Goal: Task Accomplishment & Management: Use online tool/utility

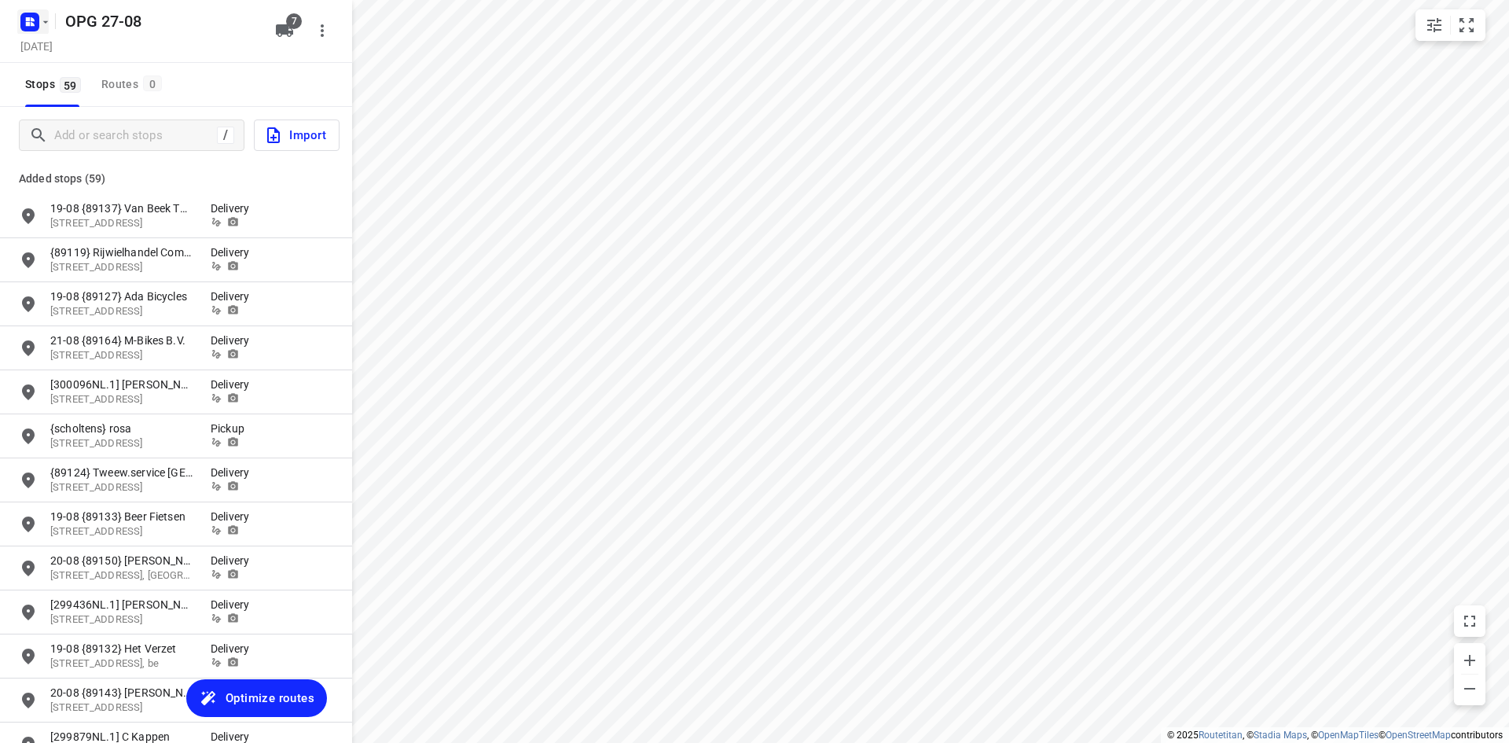
click at [28, 26] on rect "button" at bounding box center [29, 22] width 19 height 19
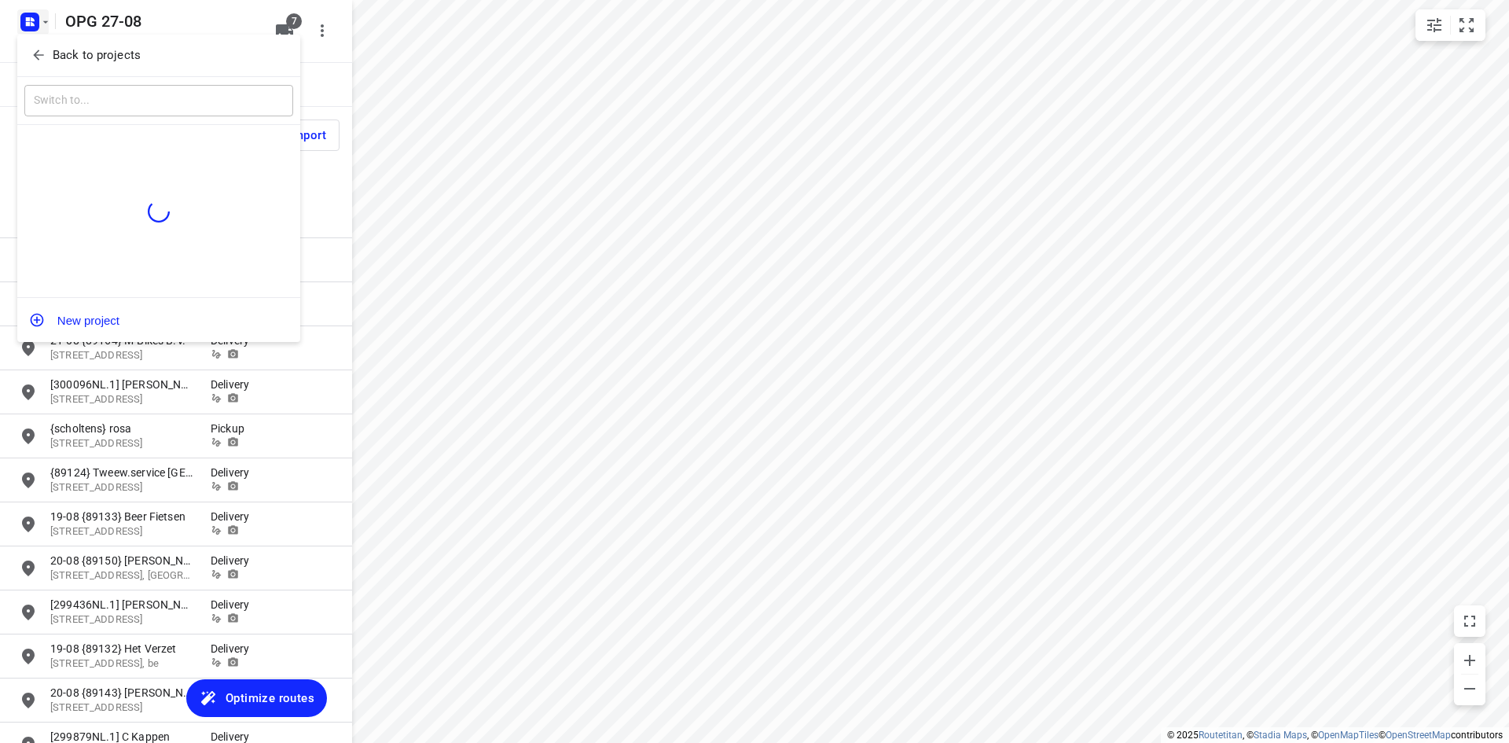
click at [53, 57] on p "Back to projects" at bounding box center [97, 55] width 88 height 18
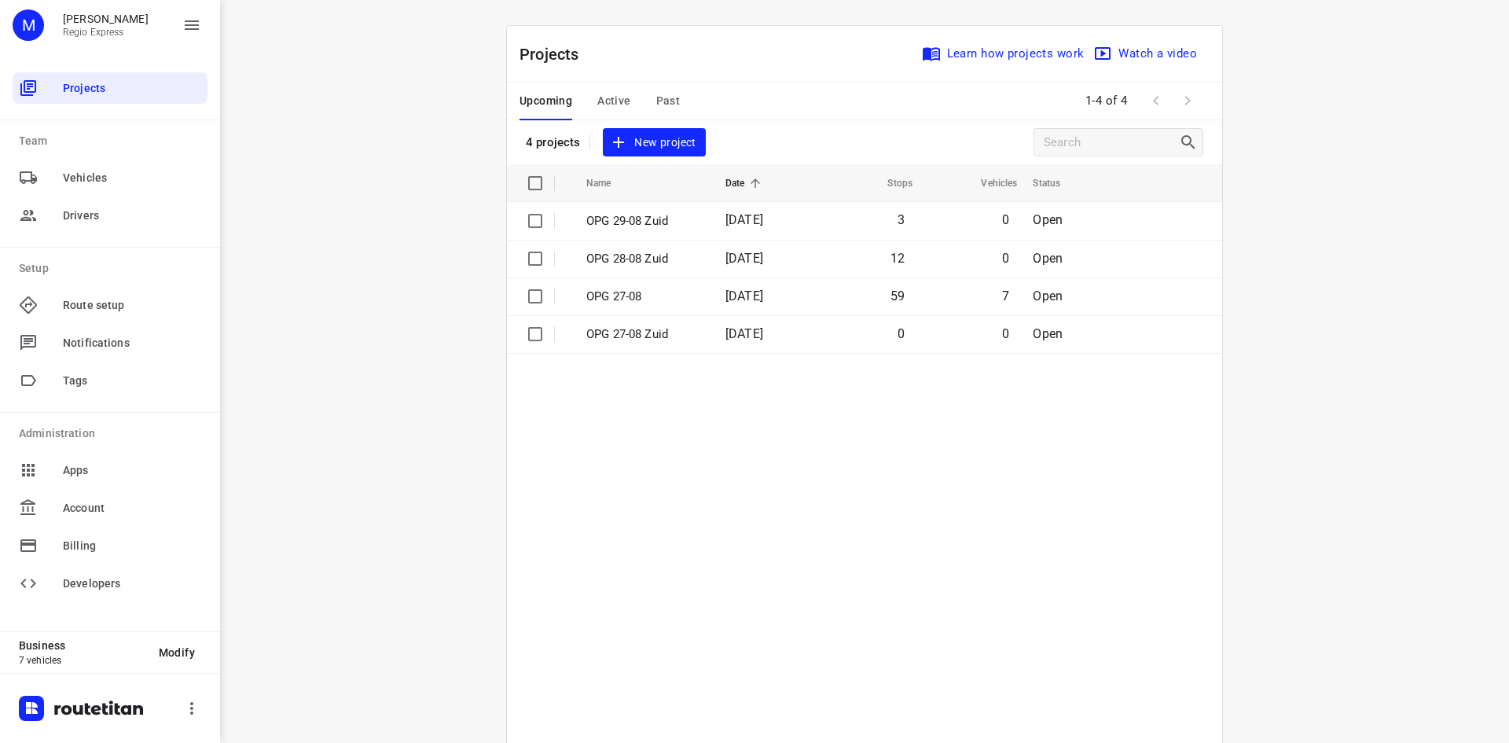
click at [615, 103] on span "Active" at bounding box center [613, 101] width 33 height 20
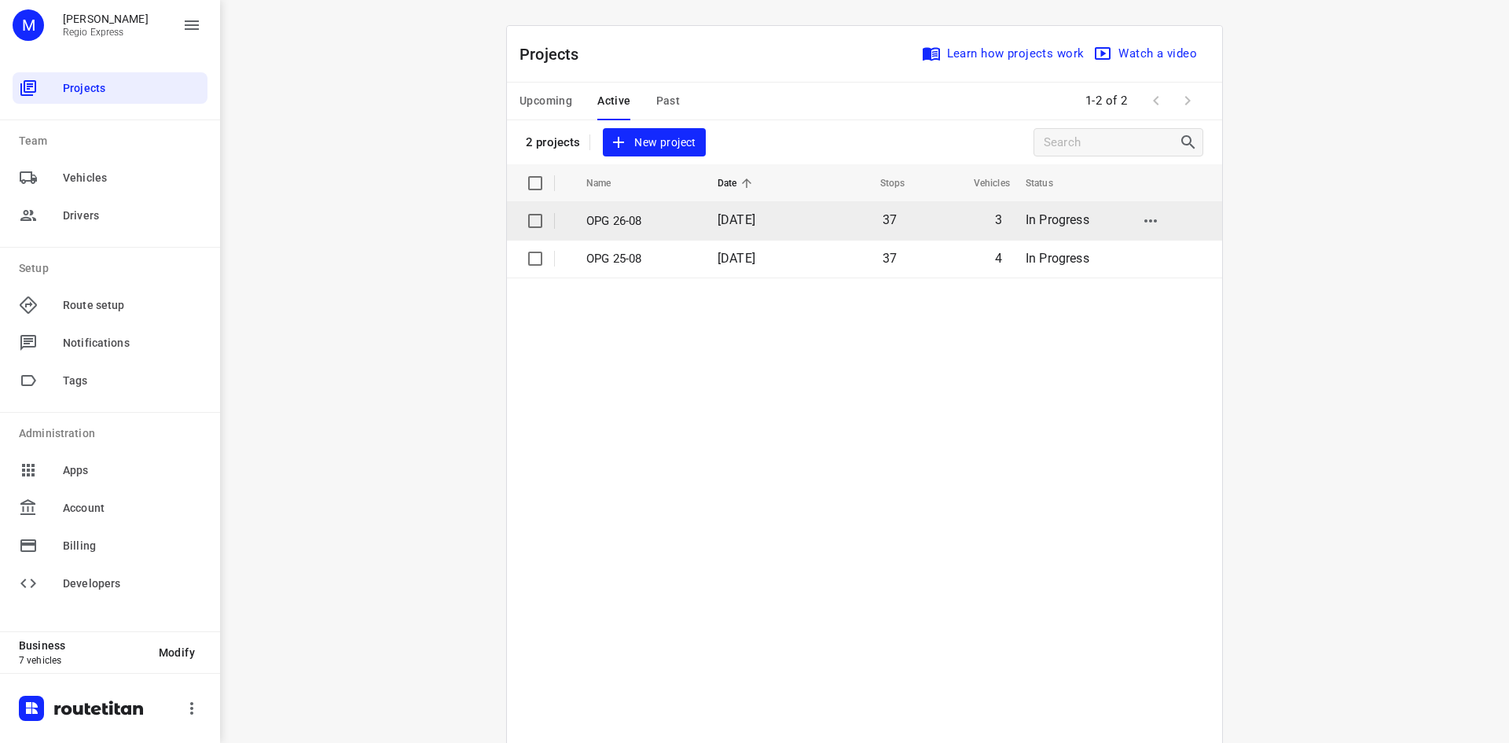
click at [622, 233] on td "OPG 26-08" at bounding box center [637, 221] width 134 height 38
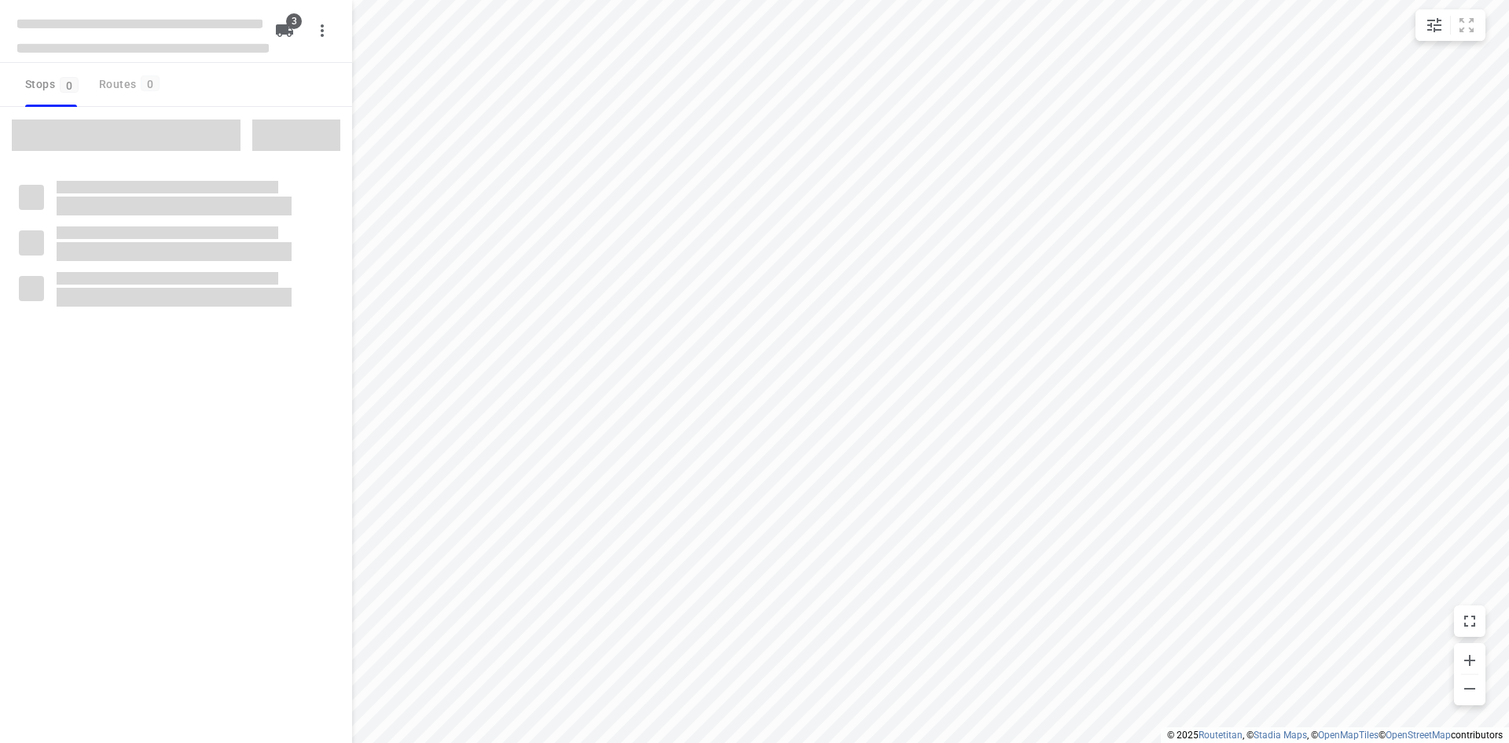
type input "distance"
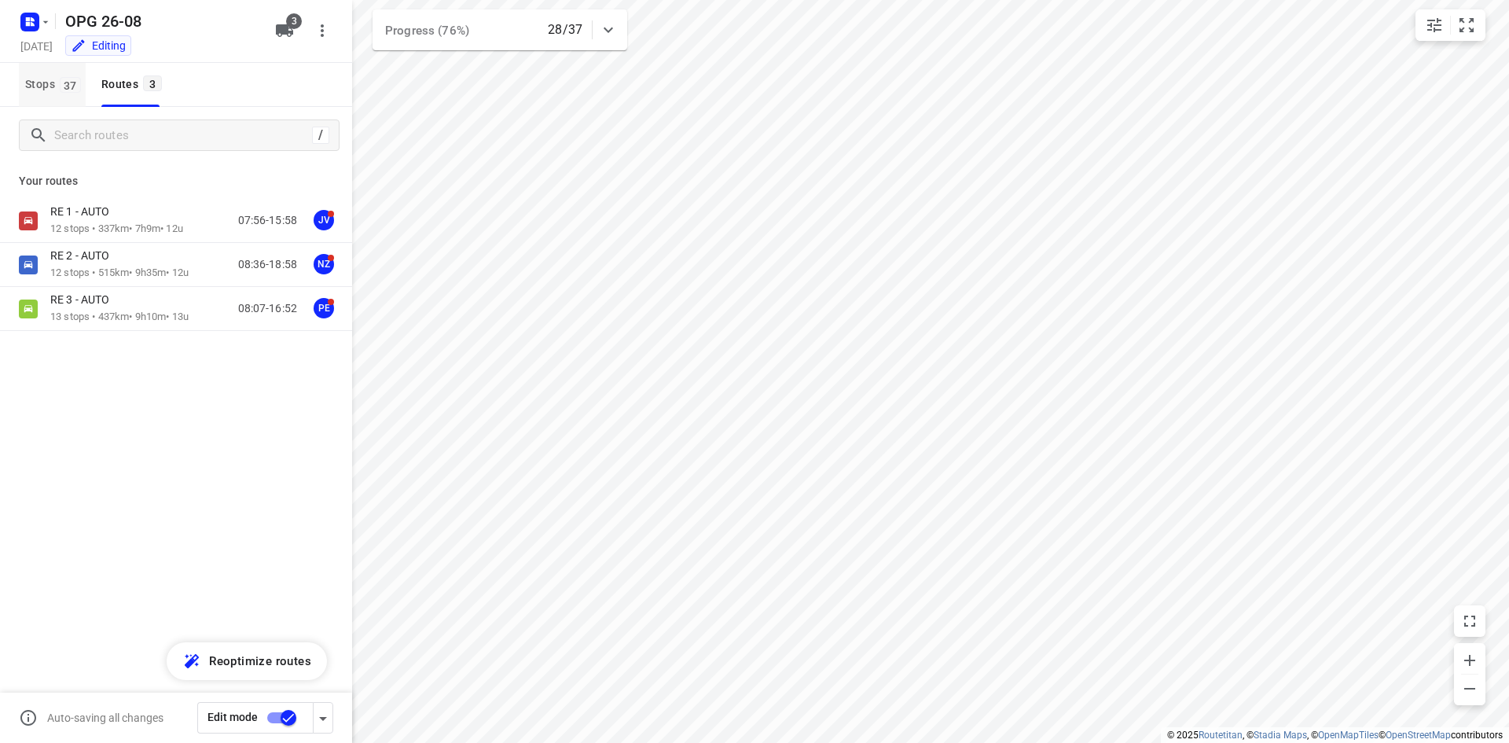
click at [49, 94] on button "Stops 37" at bounding box center [52, 85] width 67 height 44
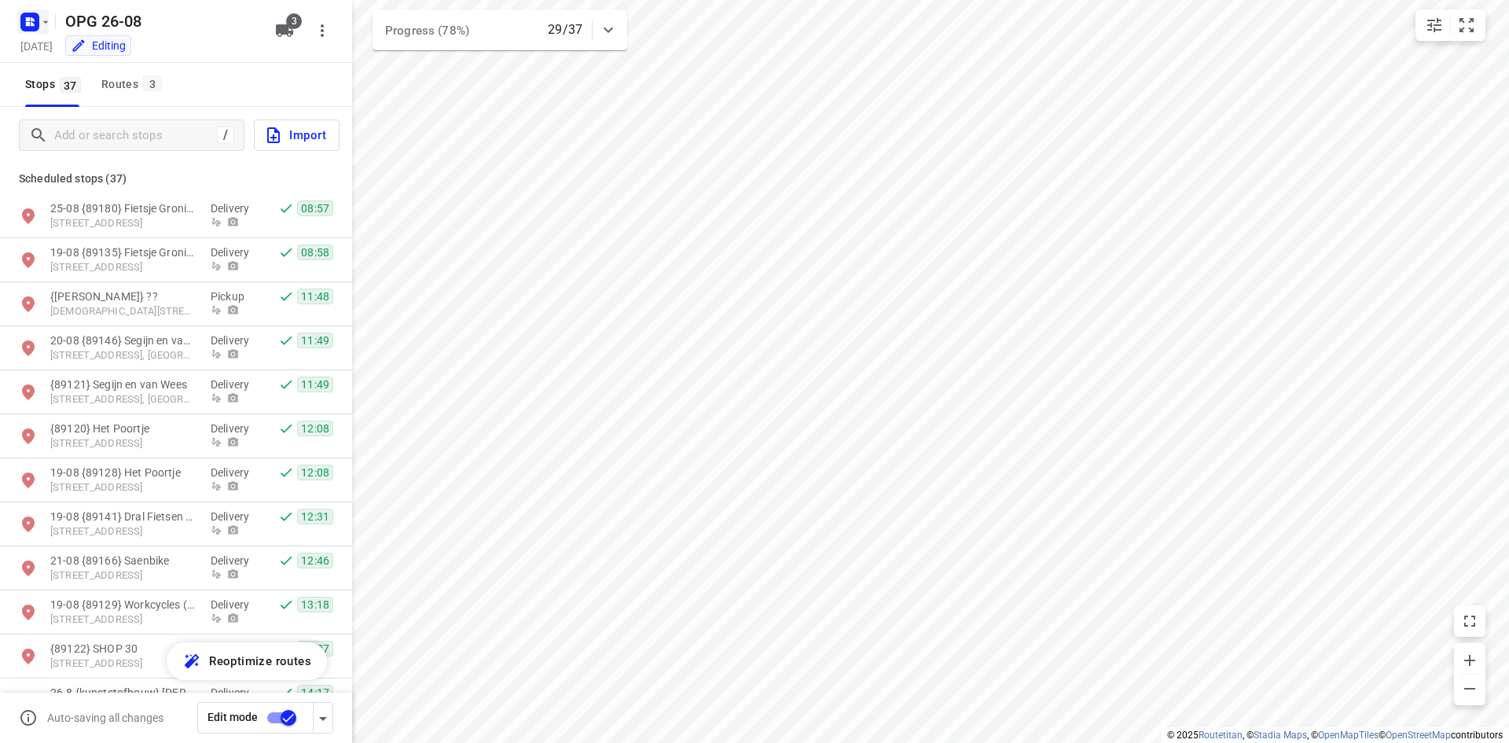
click at [42, 28] on icon "button" at bounding box center [45, 22] width 13 height 13
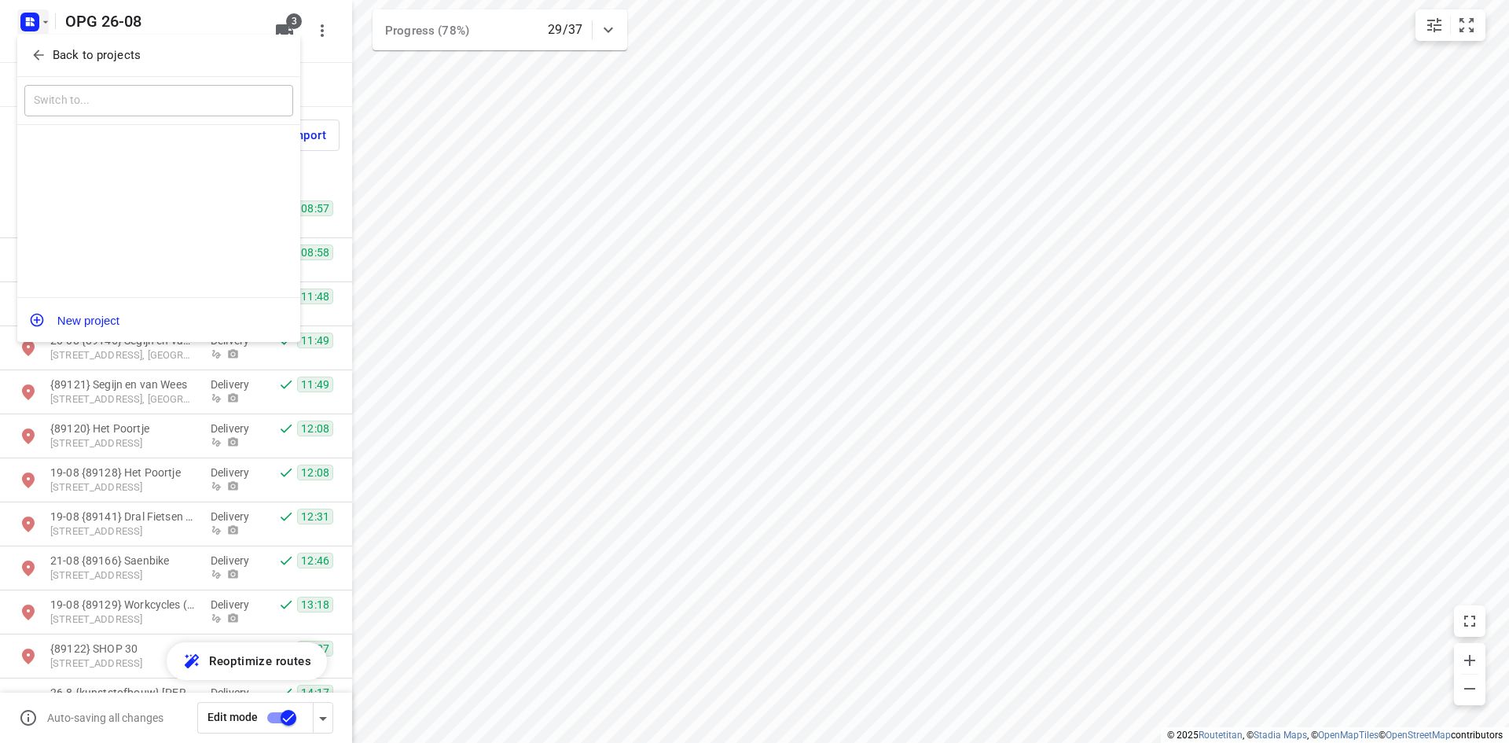
click at [48, 53] on span "Back to projects" at bounding box center [159, 55] width 256 height 18
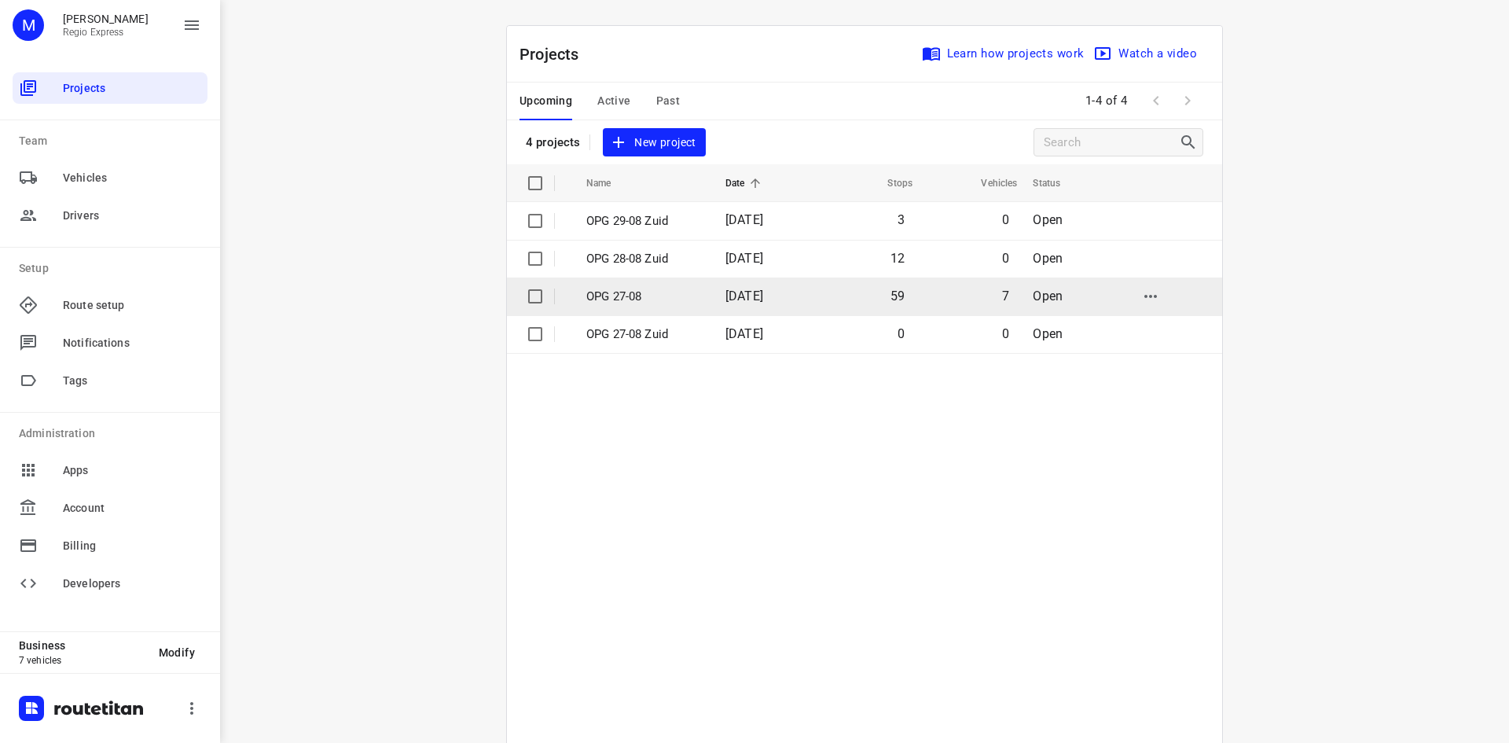
click at [810, 296] on td "[DATE]" at bounding box center [763, 296] width 101 height 38
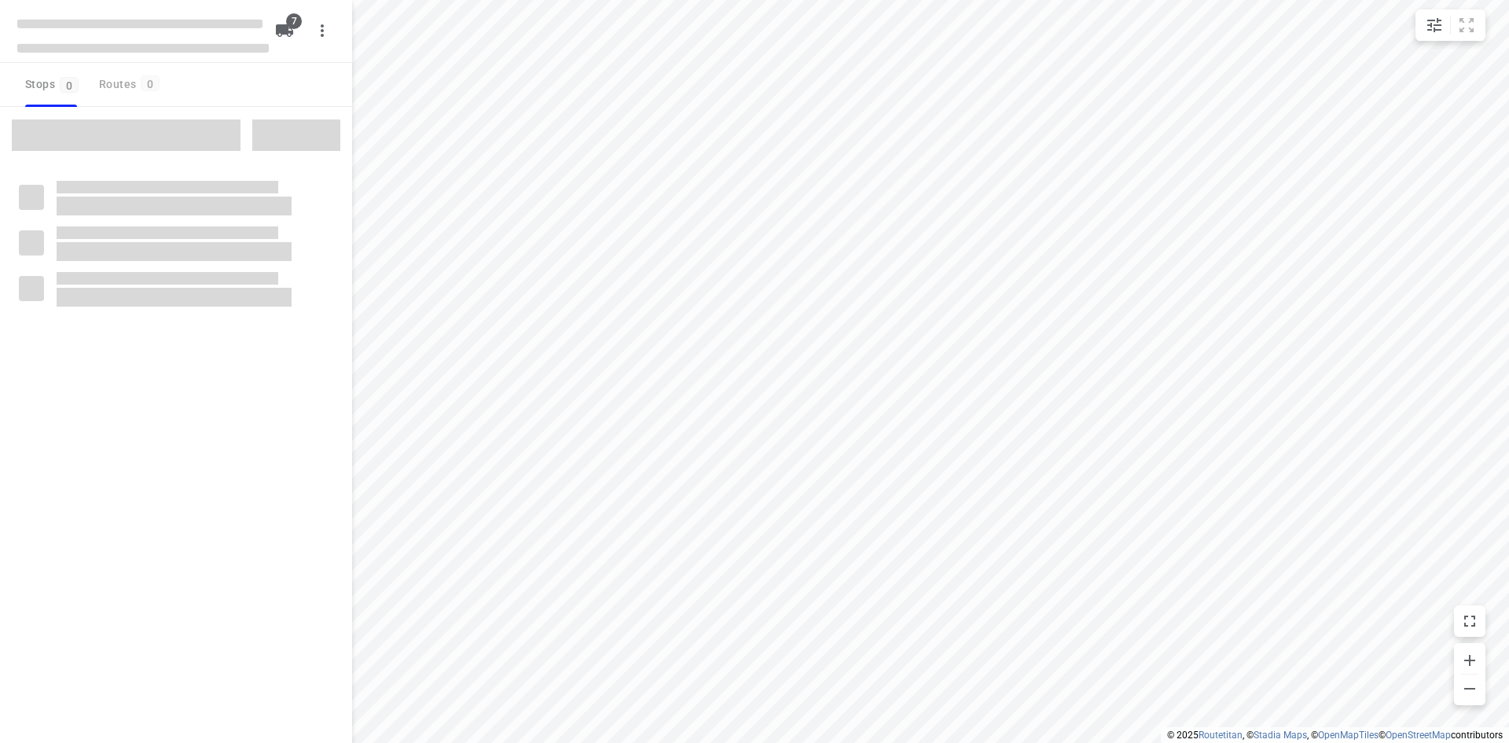
type input "distance"
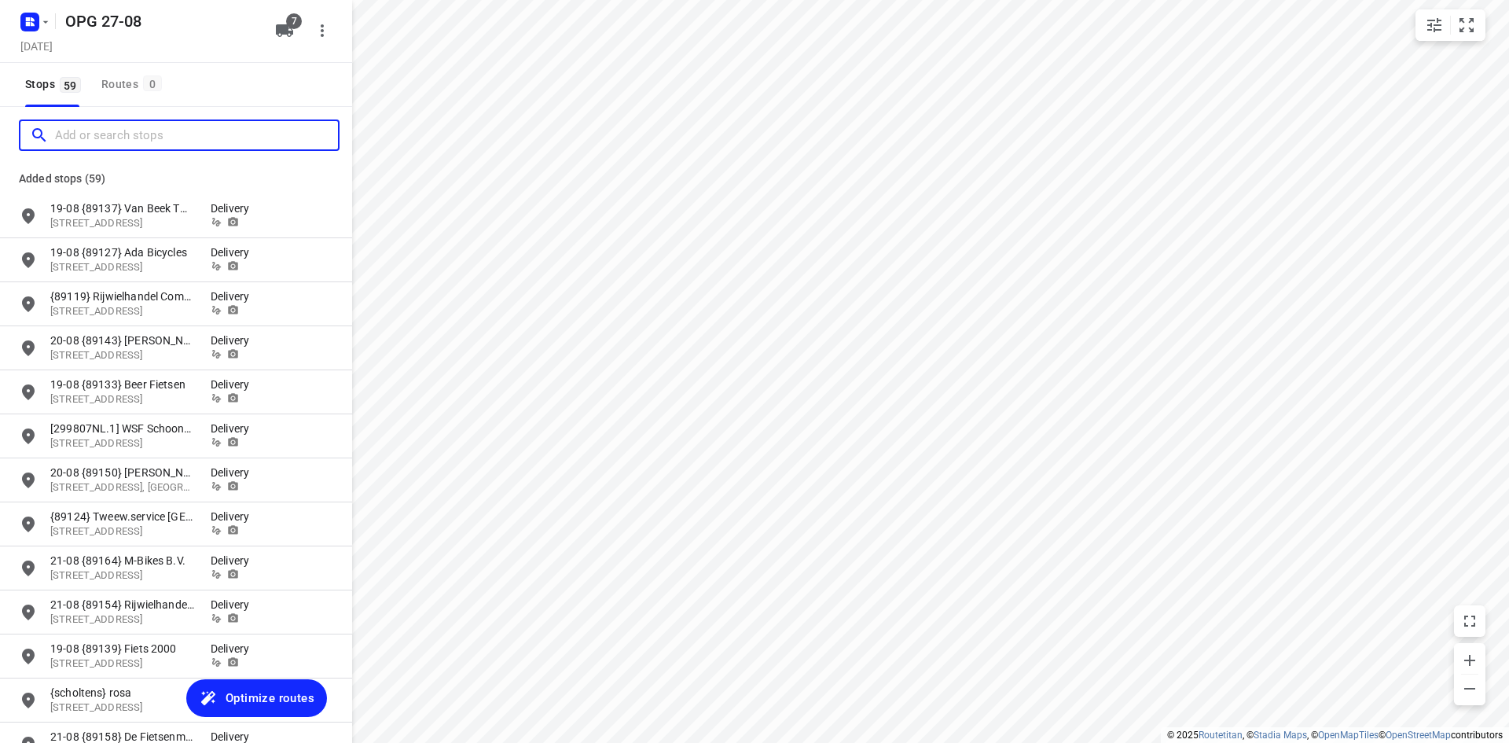
click at [156, 137] on input "Add or search stops" at bounding box center [196, 135] width 283 height 24
click at [28, 17] on icon "button" at bounding box center [28, 19] width 4 height 4
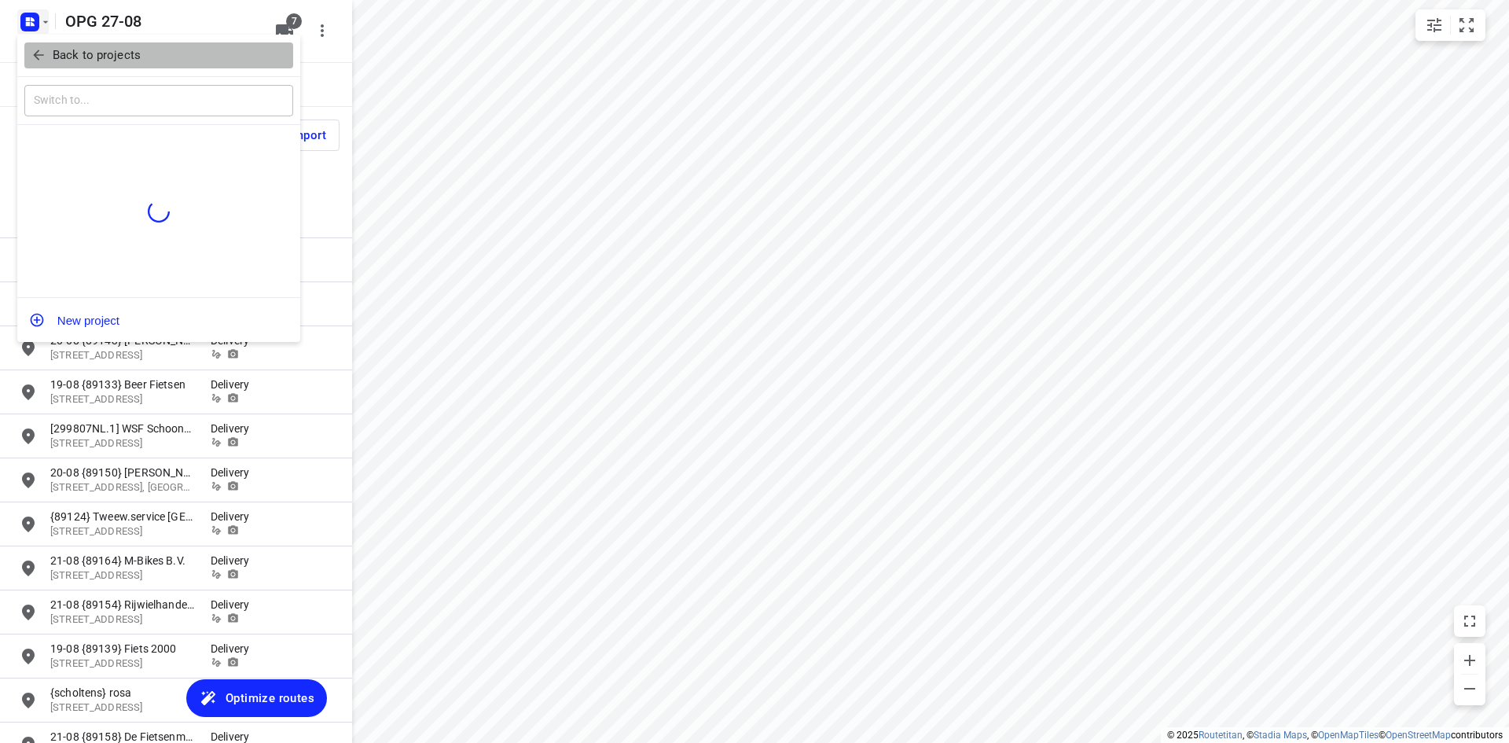
click at [55, 54] on p "Back to projects" at bounding box center [97, 55] width 88 height 18
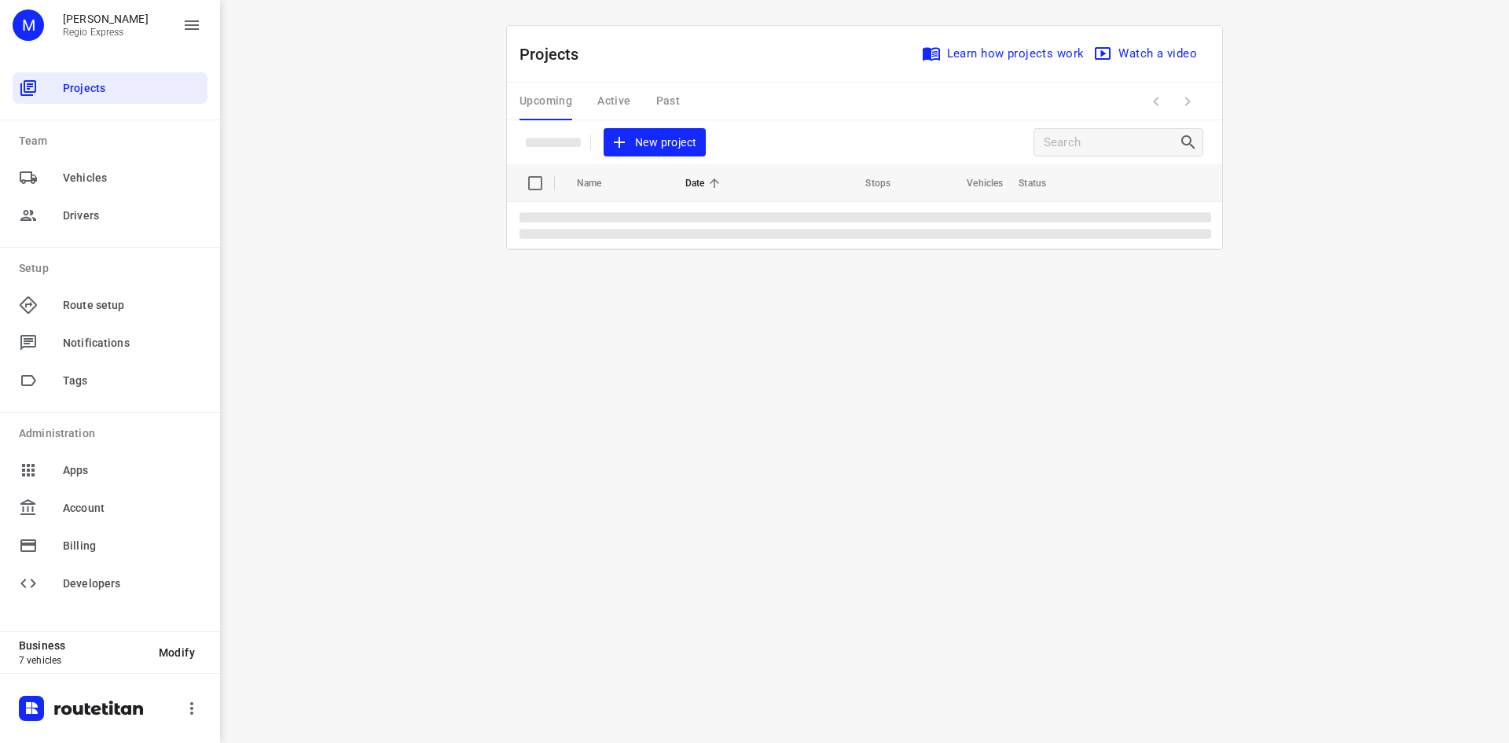
click at [600, 102] on div "Upcoming Active Past" at bounding box center [611, 102] width 185 height 38
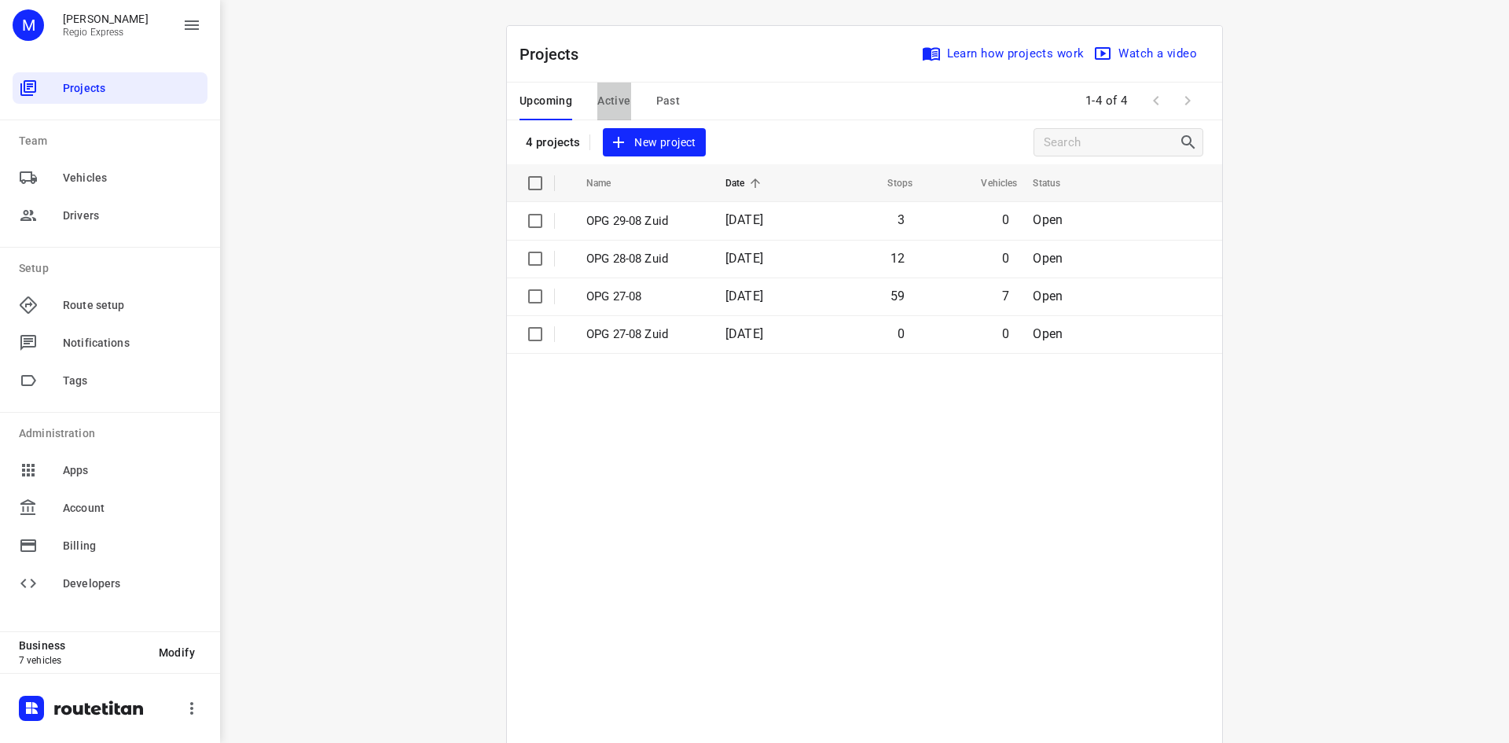
click at [607, 94] on span "Active" at bounding box center [613, 101] width 33 height 20
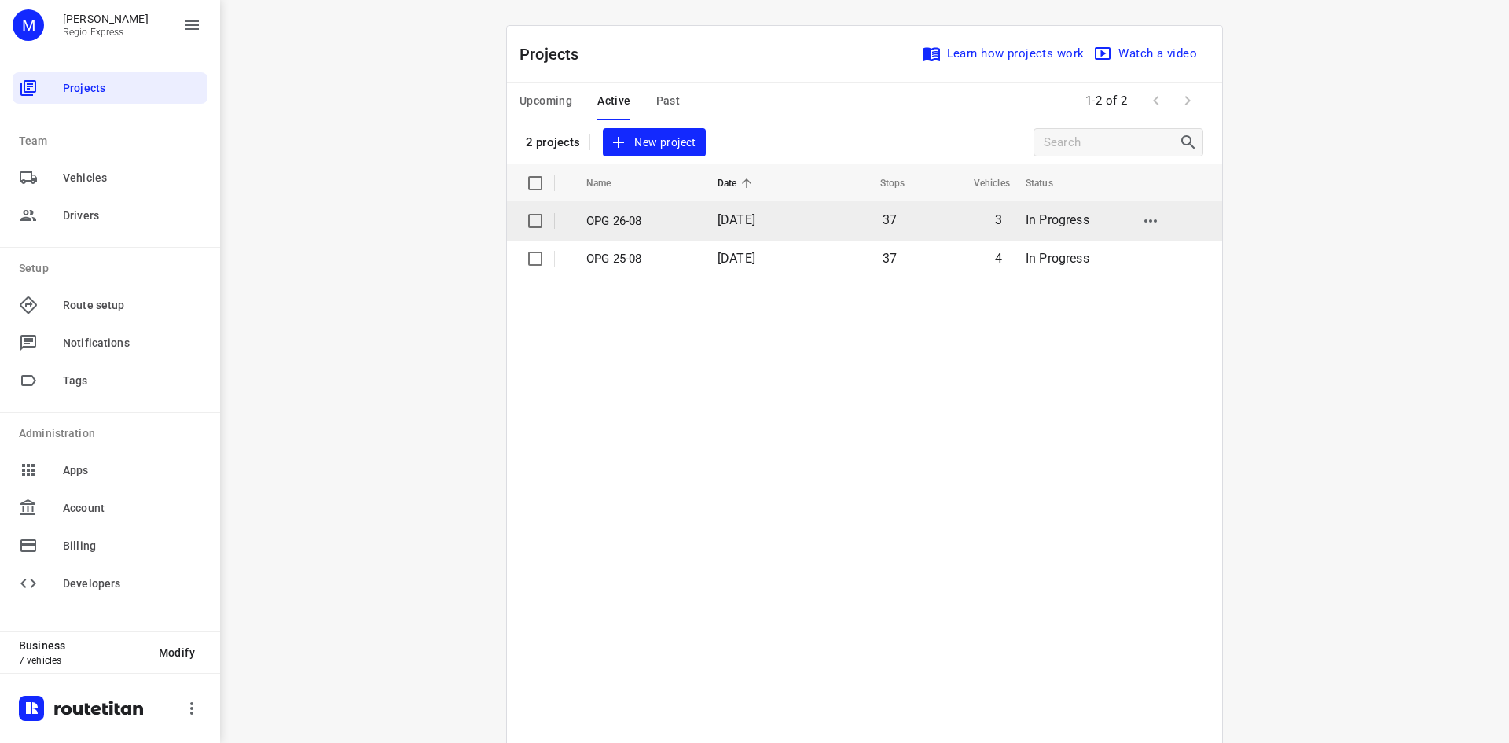
click at [614, 226] on p "OPG 26-08" at bounding box center [640, 221] width 108 height 18
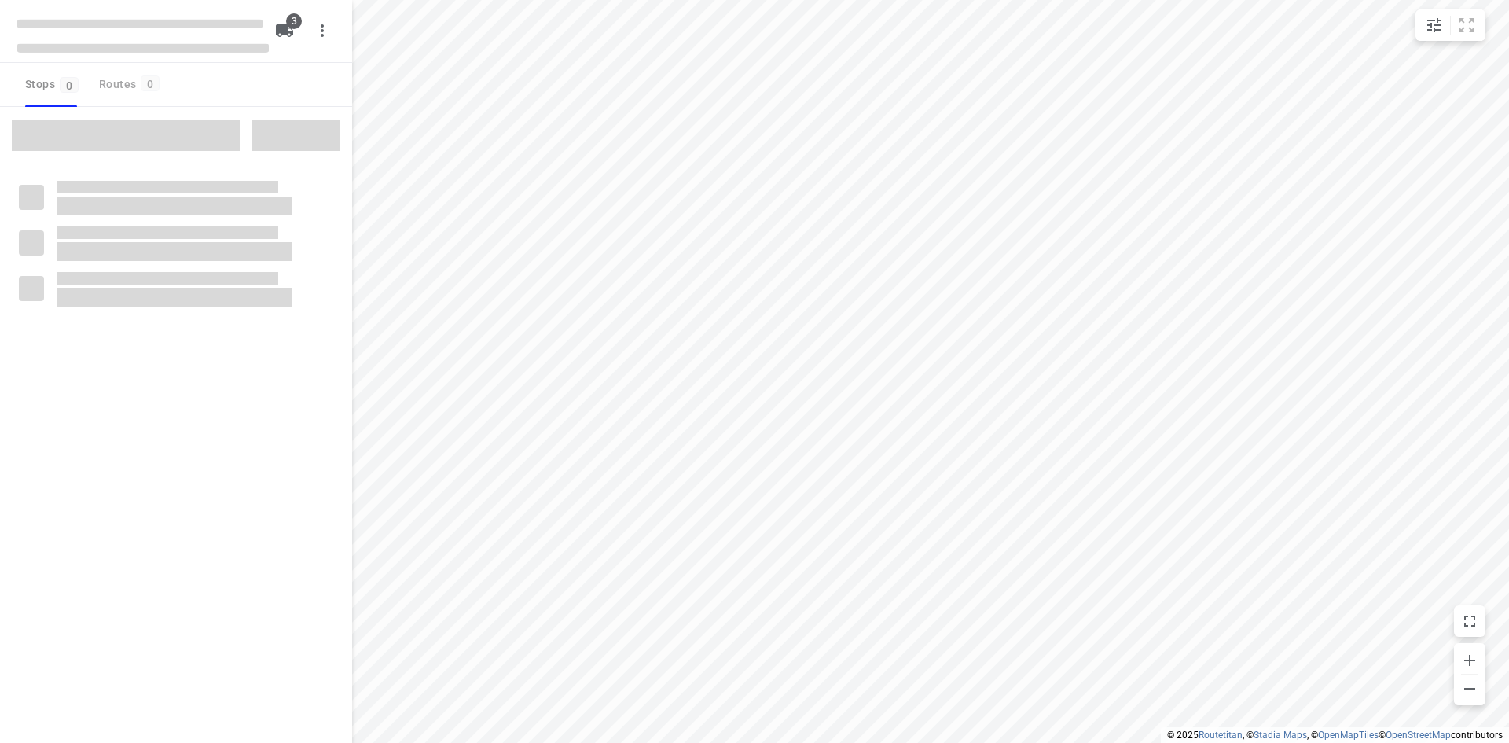
type input "distance"
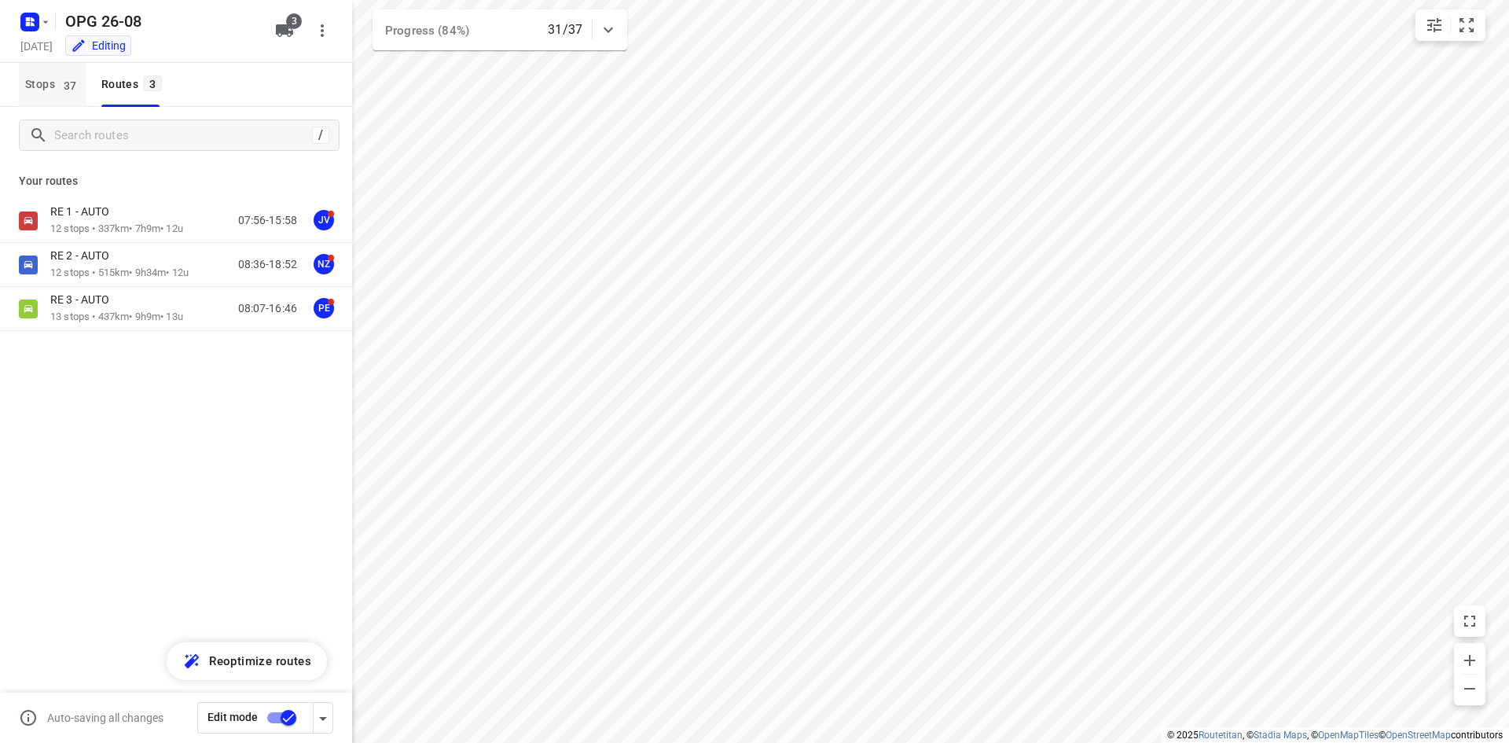
click at [53, 86] on span "Stops 37" at bounding box center [55, 85] width 61 height 20
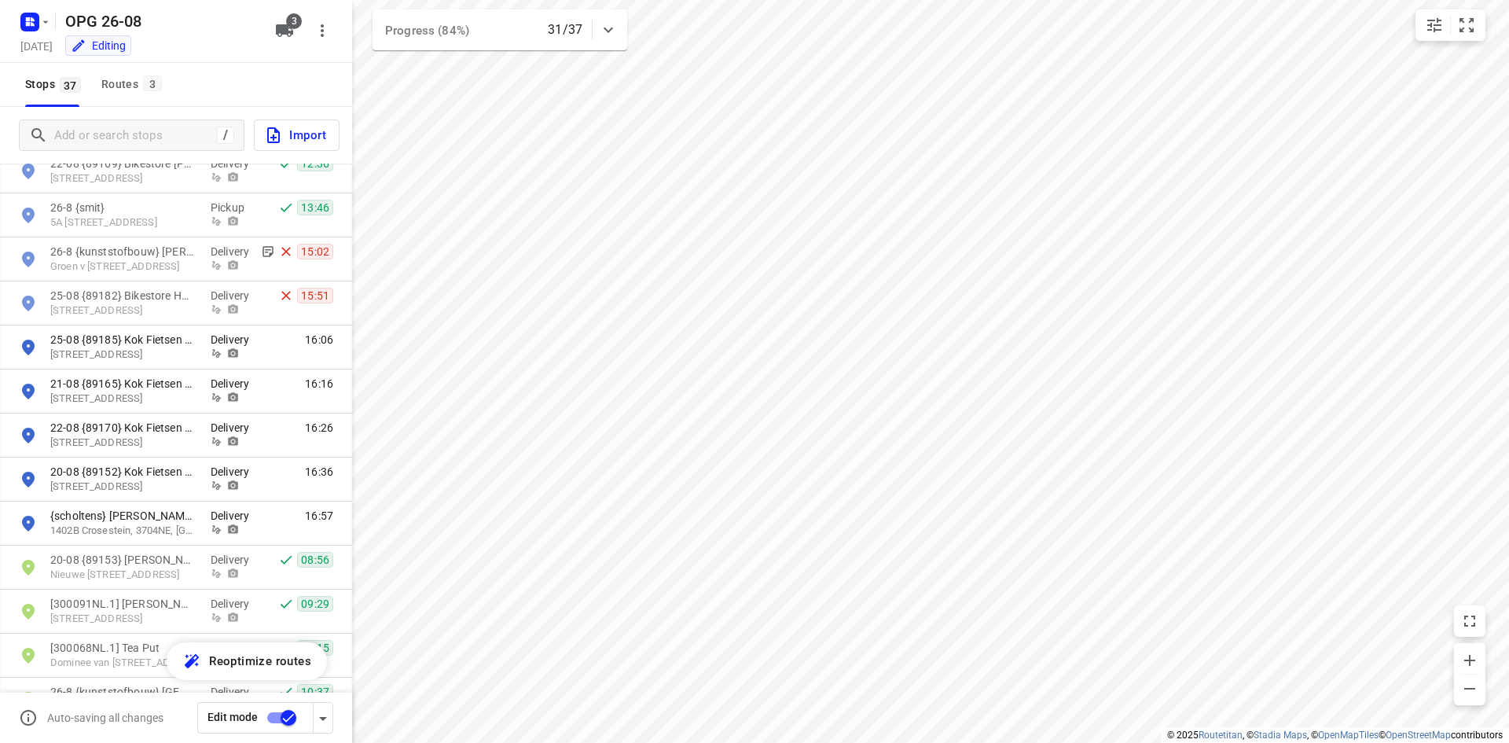
scroll to position [707, 0]
click at [138, 95] on button "Routes 3" at bounding box center [131, 85] width 72 height 44
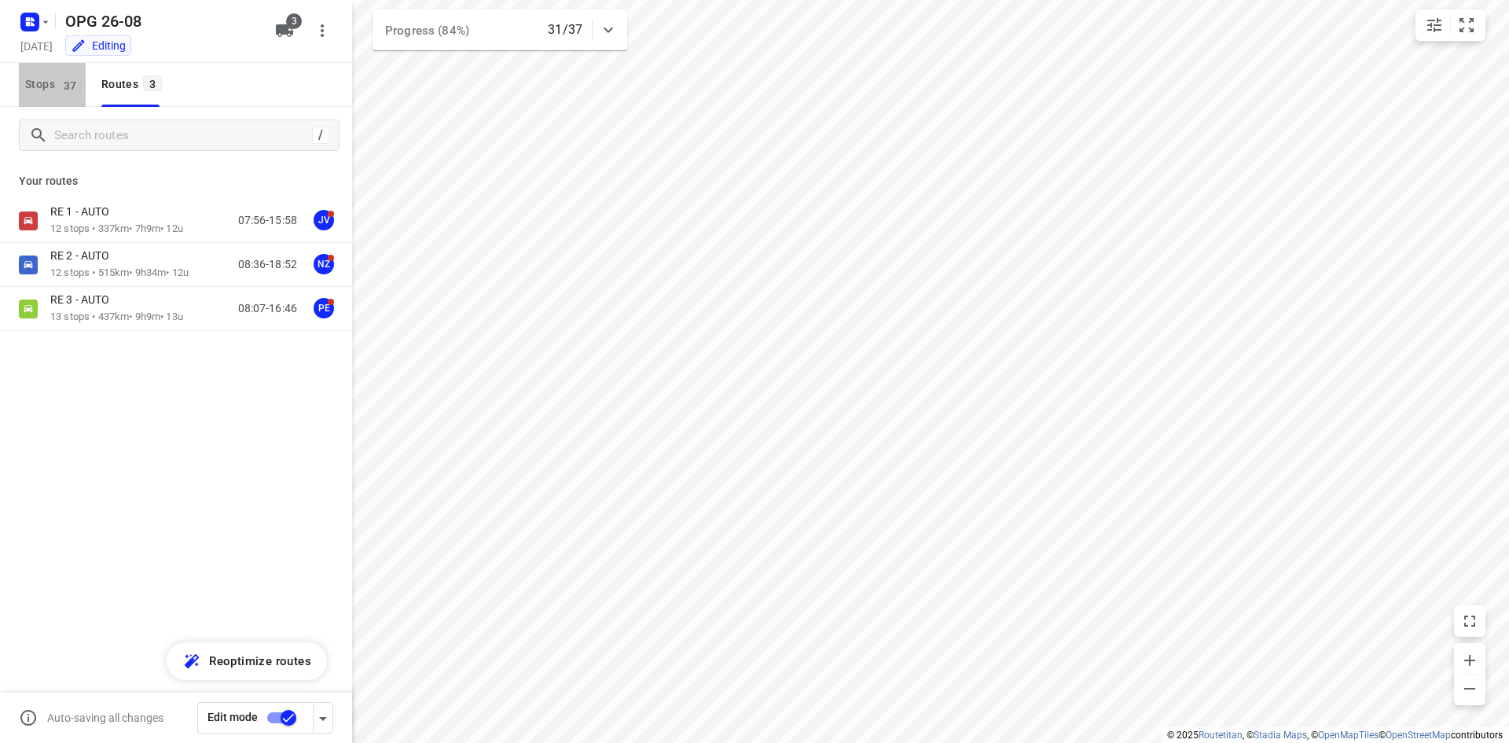
click at [45, 90] on span "Stops 37" at bounding box center [55, 85] width 61 height 20
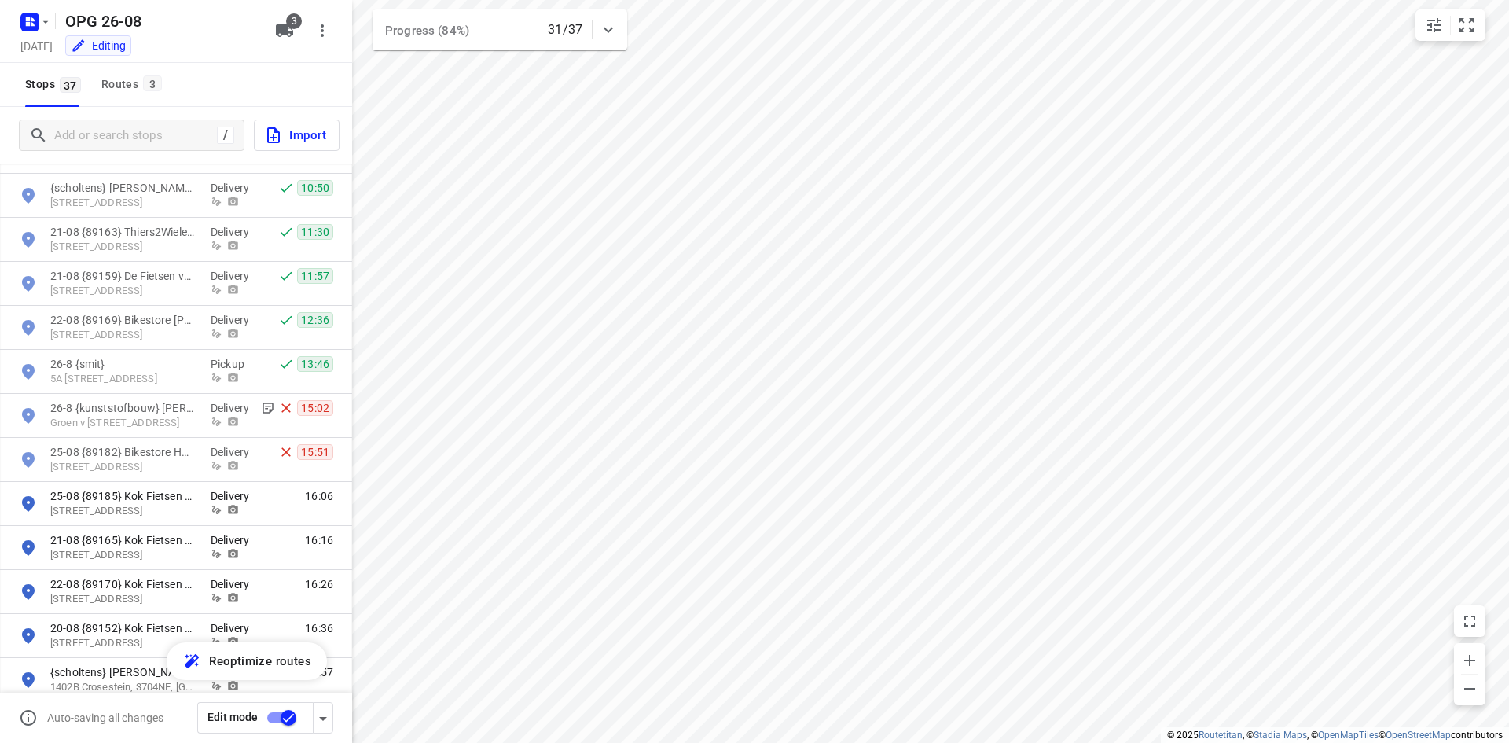
scroll to position [550, 0]
click at [145, 90] on span "3" at bounding box center [152, 83] width 19 height 16
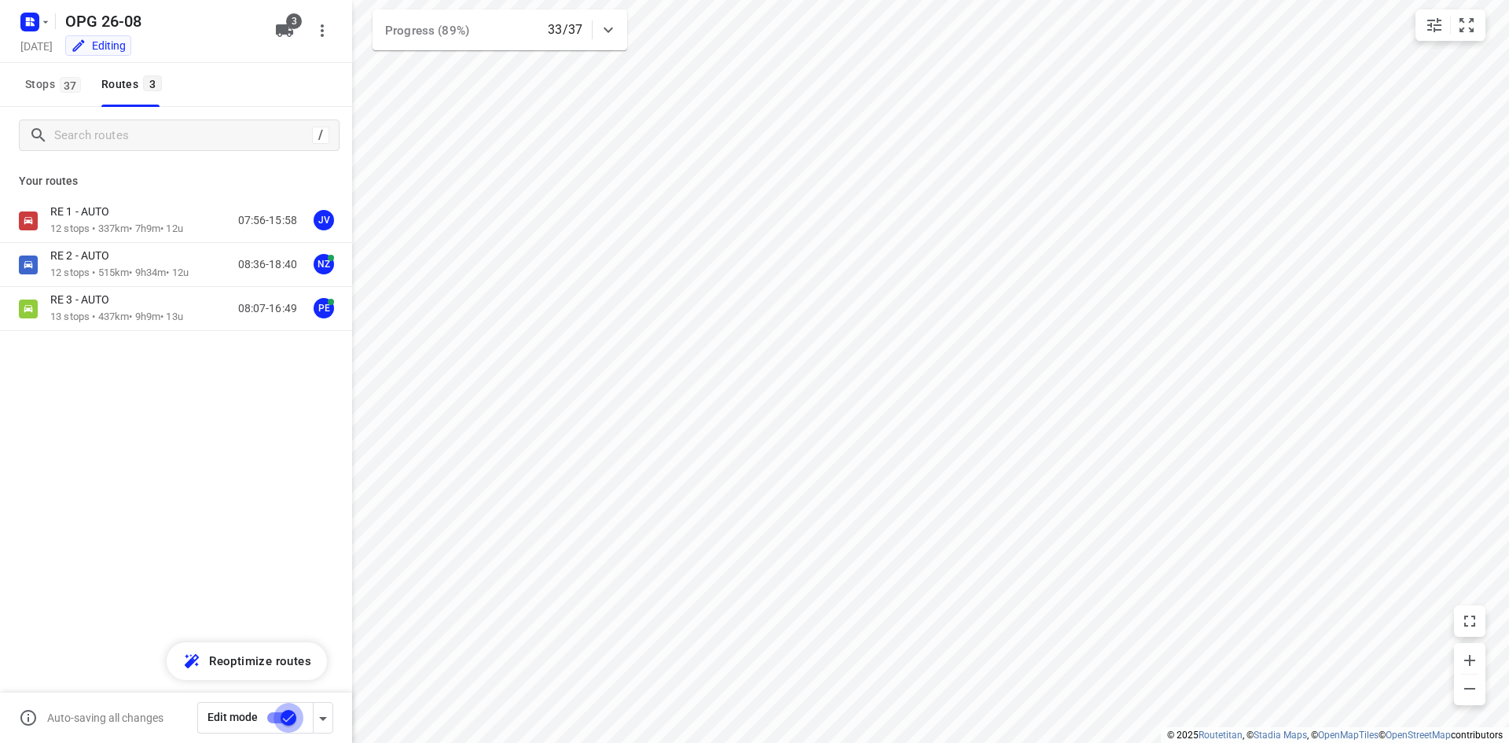
click at [287, 724] on input "checkbox" at bounding box center [289, 718] width 90 height 30
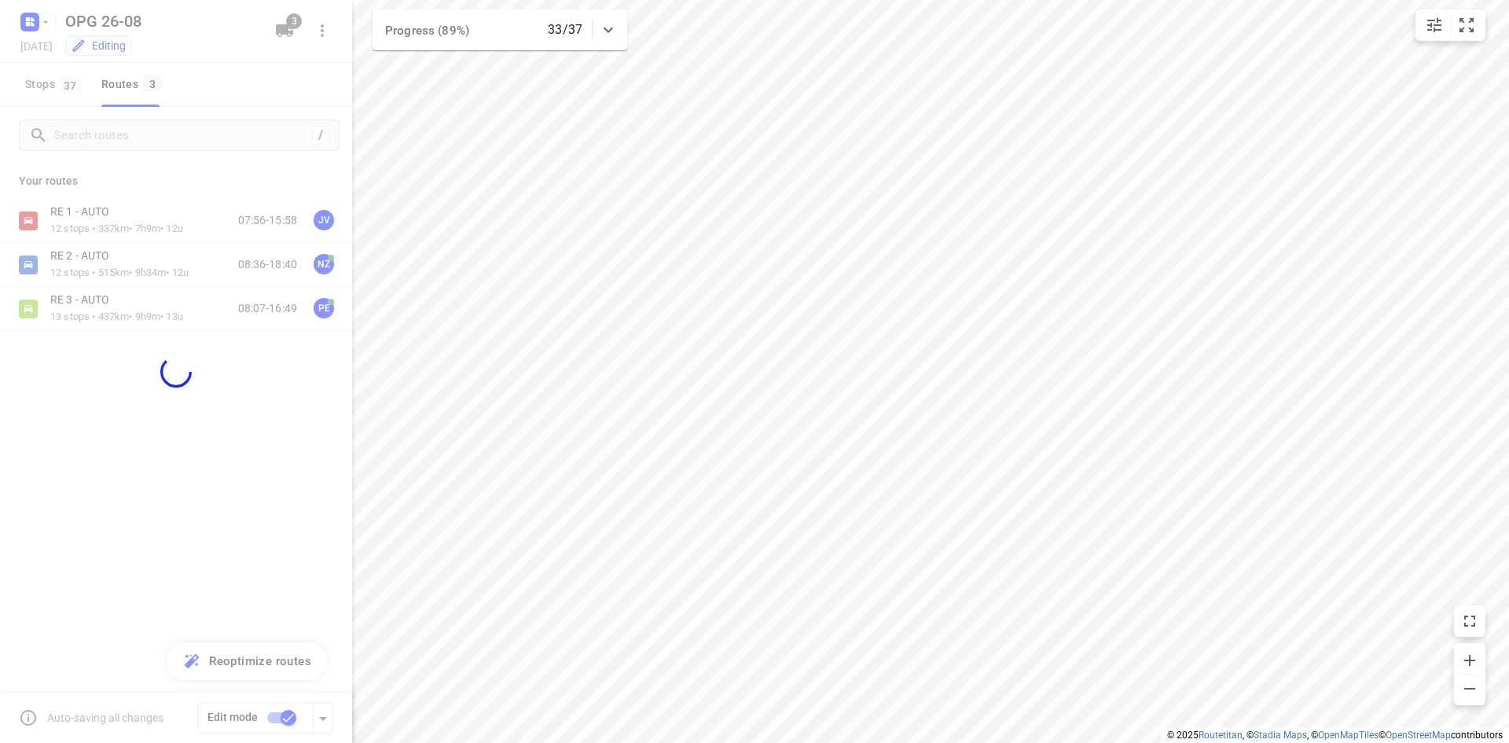
checkbox input "false"
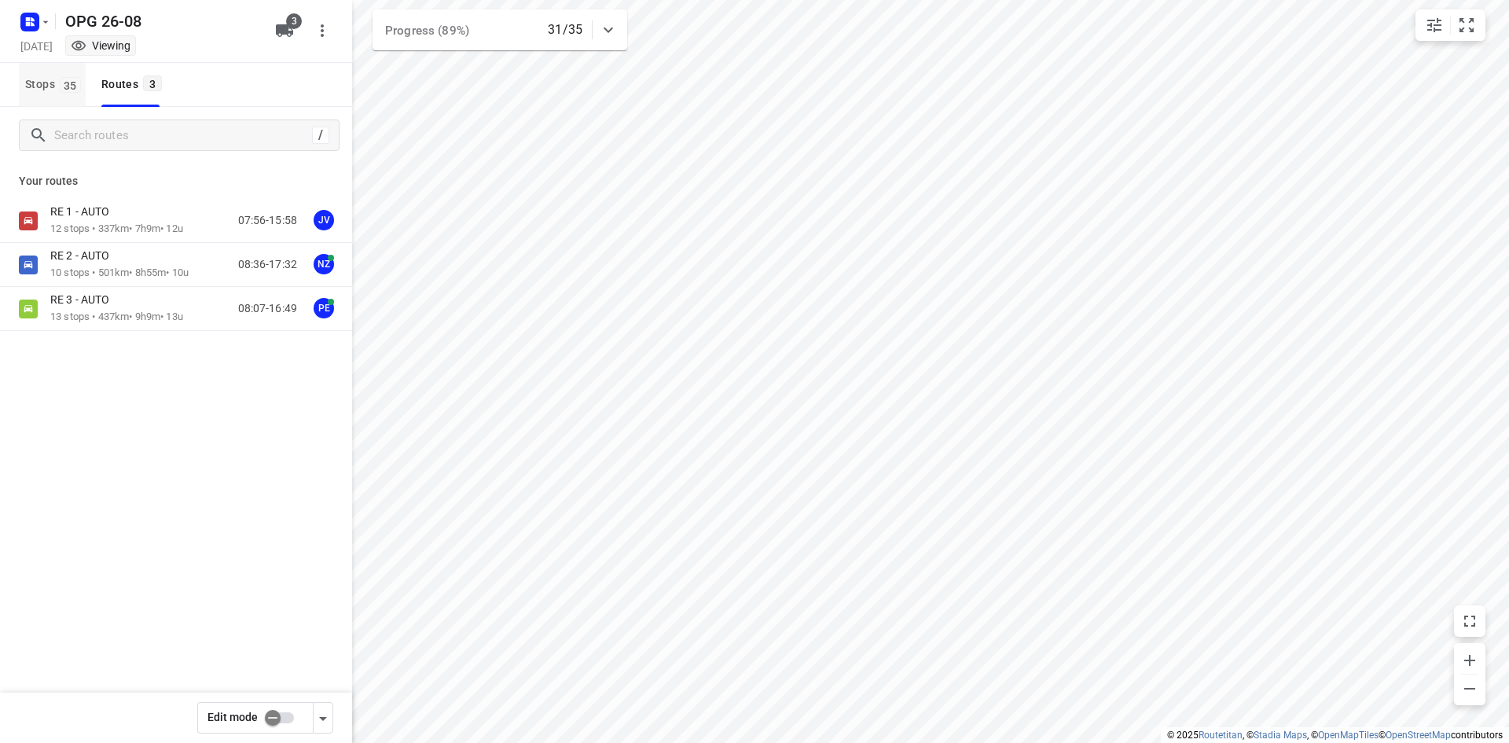
click at [62, 85] on span "35" at bounding box center [70, 85] width 21 height 16
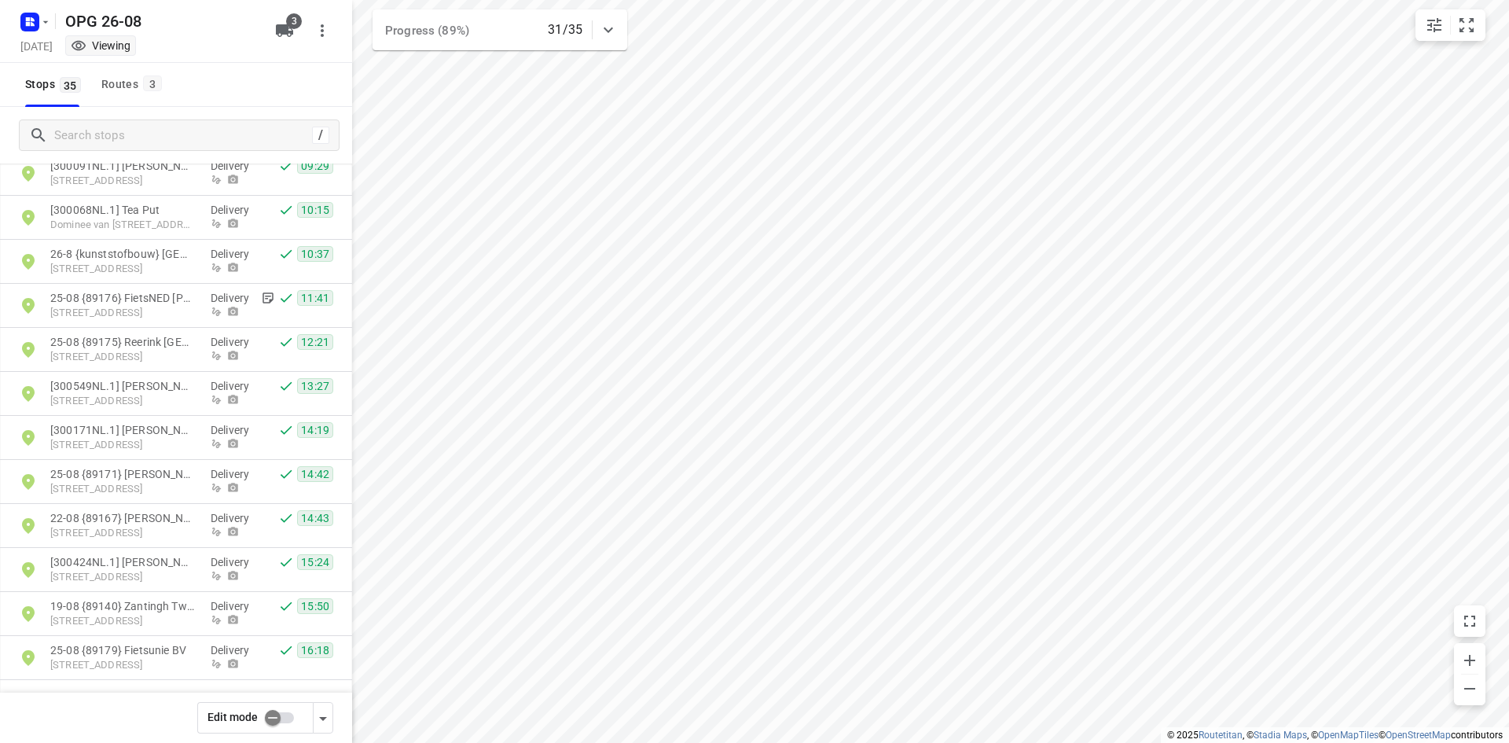
scroll to position [1056, 0]
click at [47, 20] on icon "button" at bounding box center [45, 22] width 13 height 13
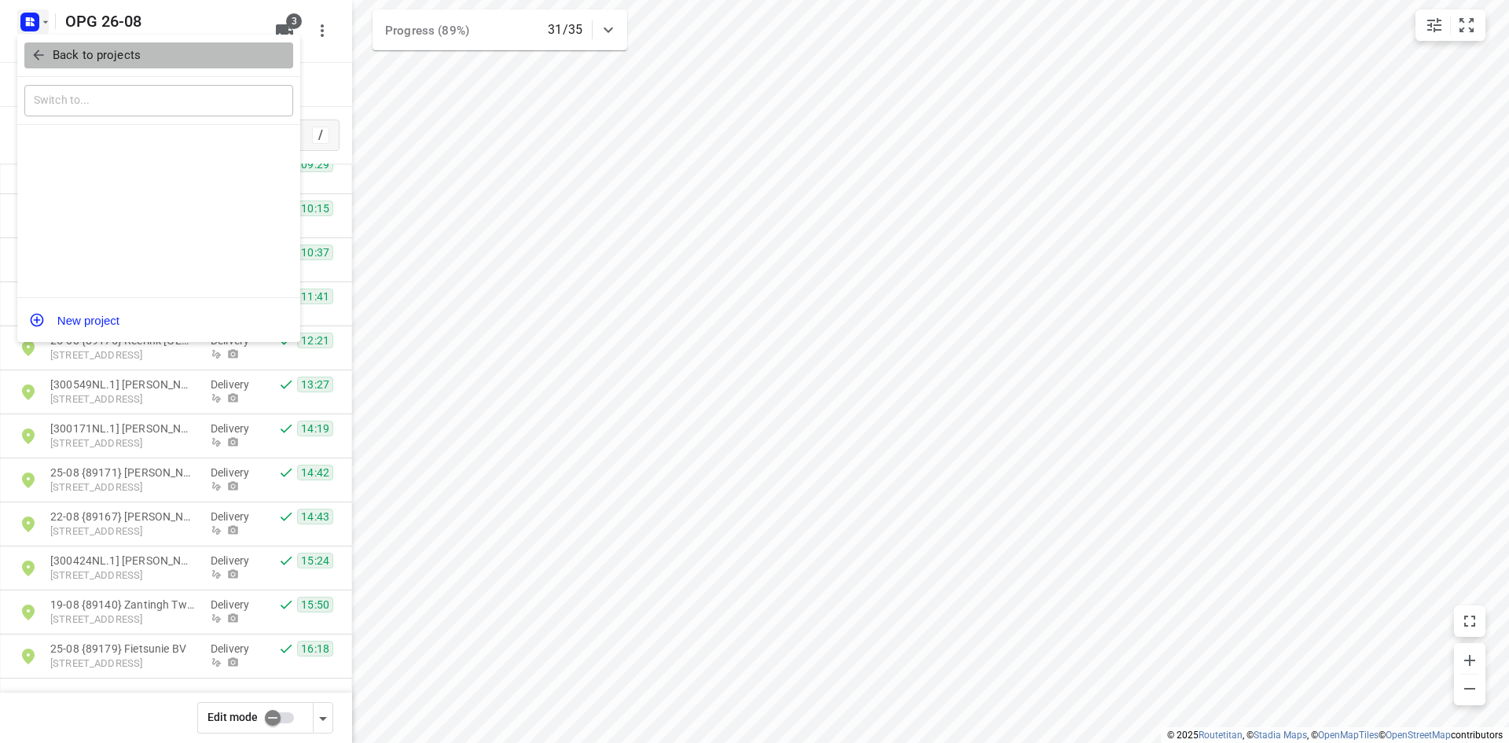
click at [39, 53] on icon "button" at bounding box center [39, 55] width 16 height 16
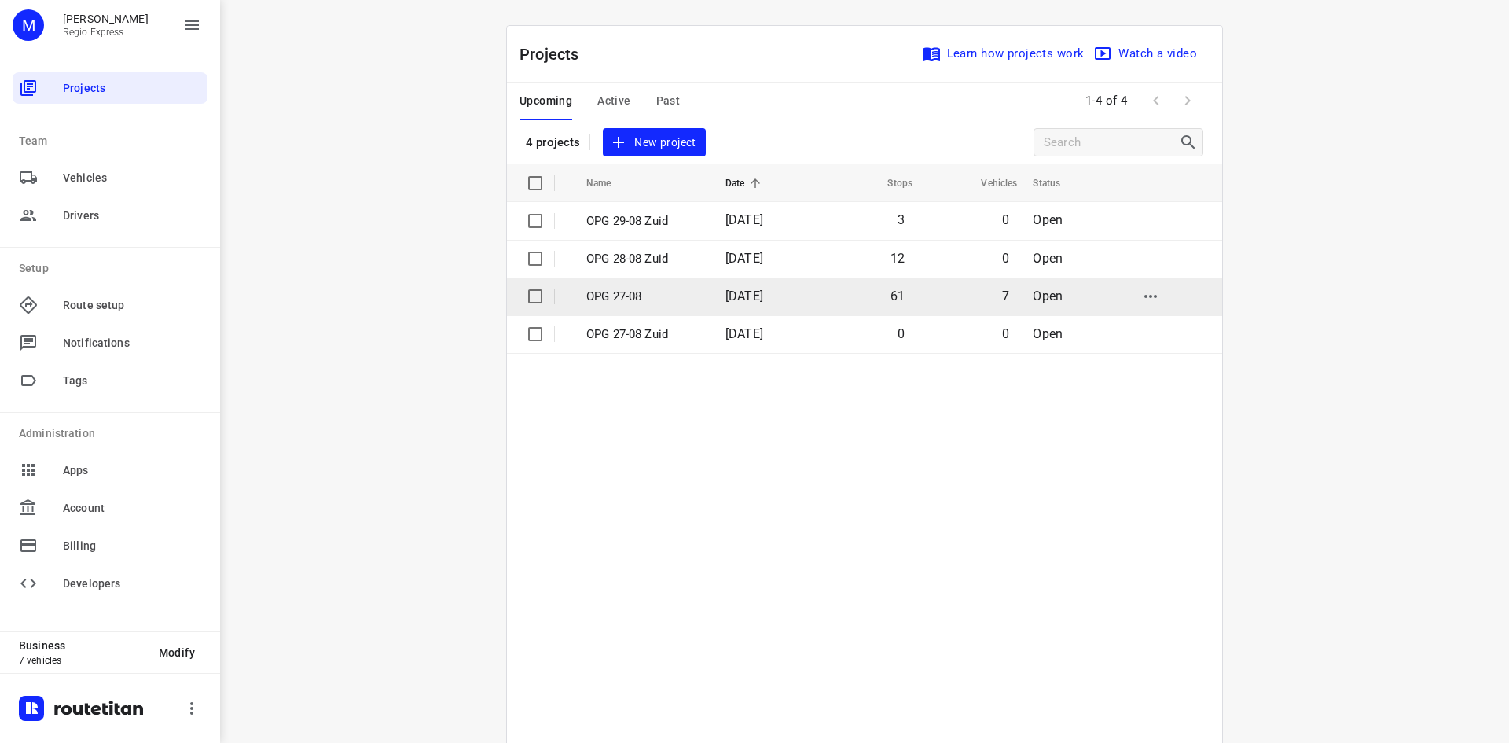
click at [841, 288] on td "61" at bounding box center [864, 296] width 101 height 38
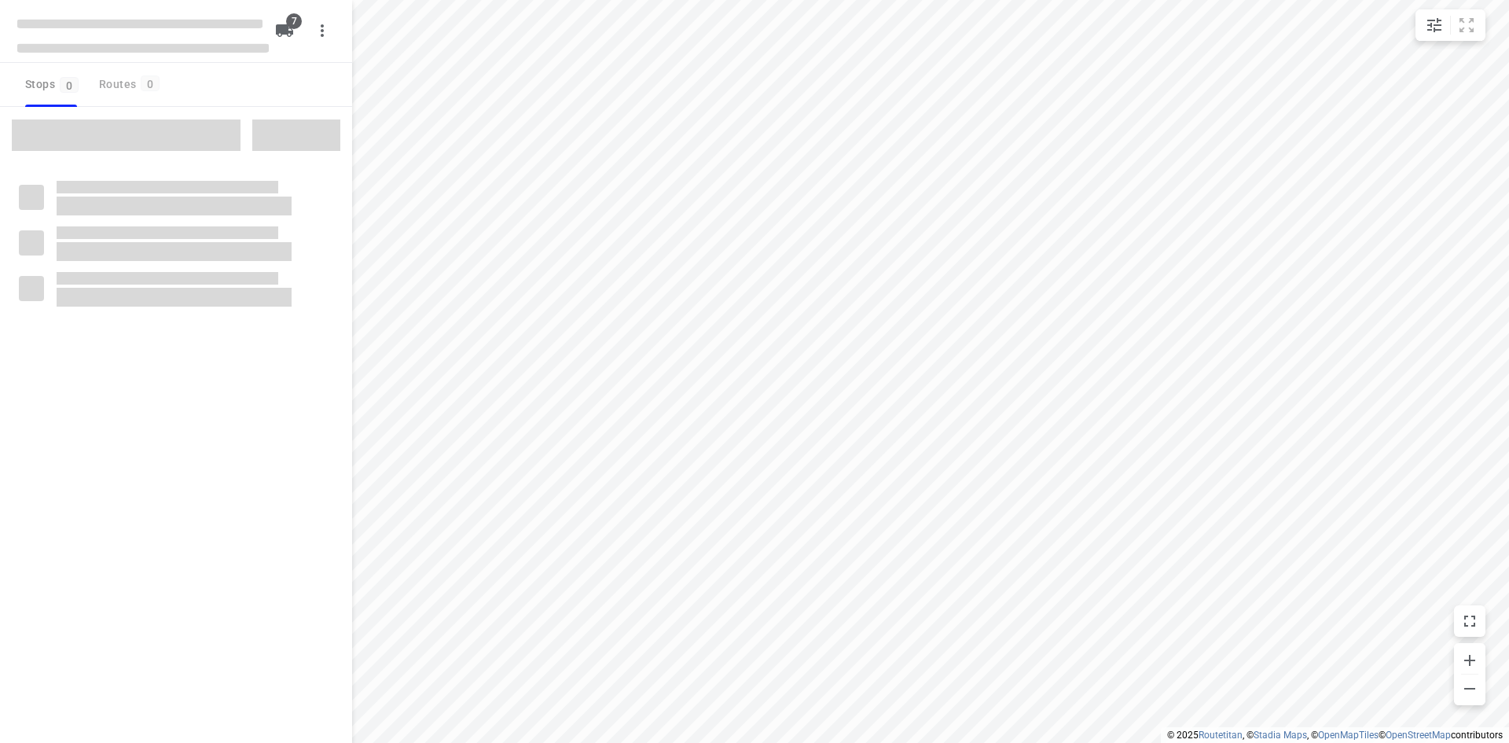
type input "distance"
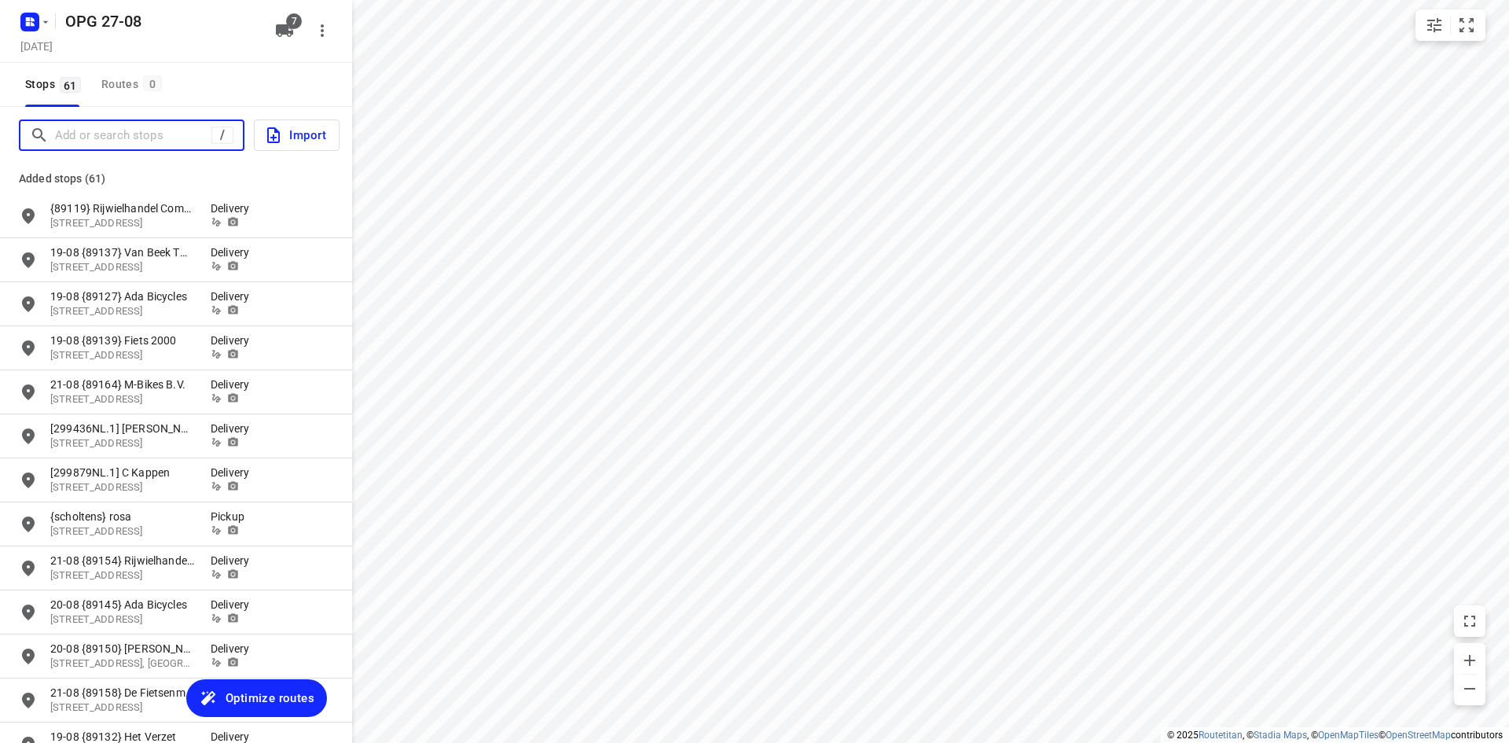
click at [119, 138] on input "Add or search stops" at bounding box center [133, 135] width 156 height 24
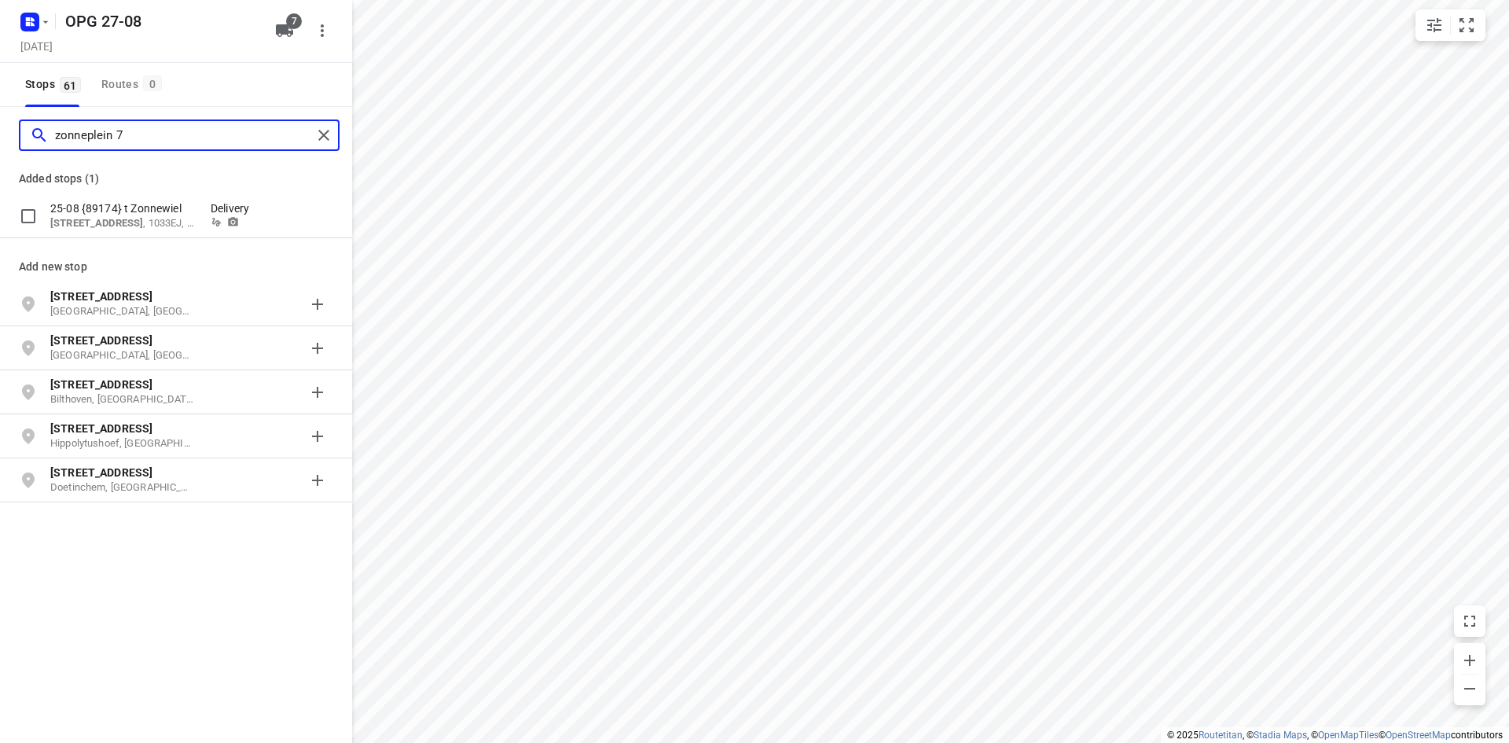
type input "zonneplein 7"
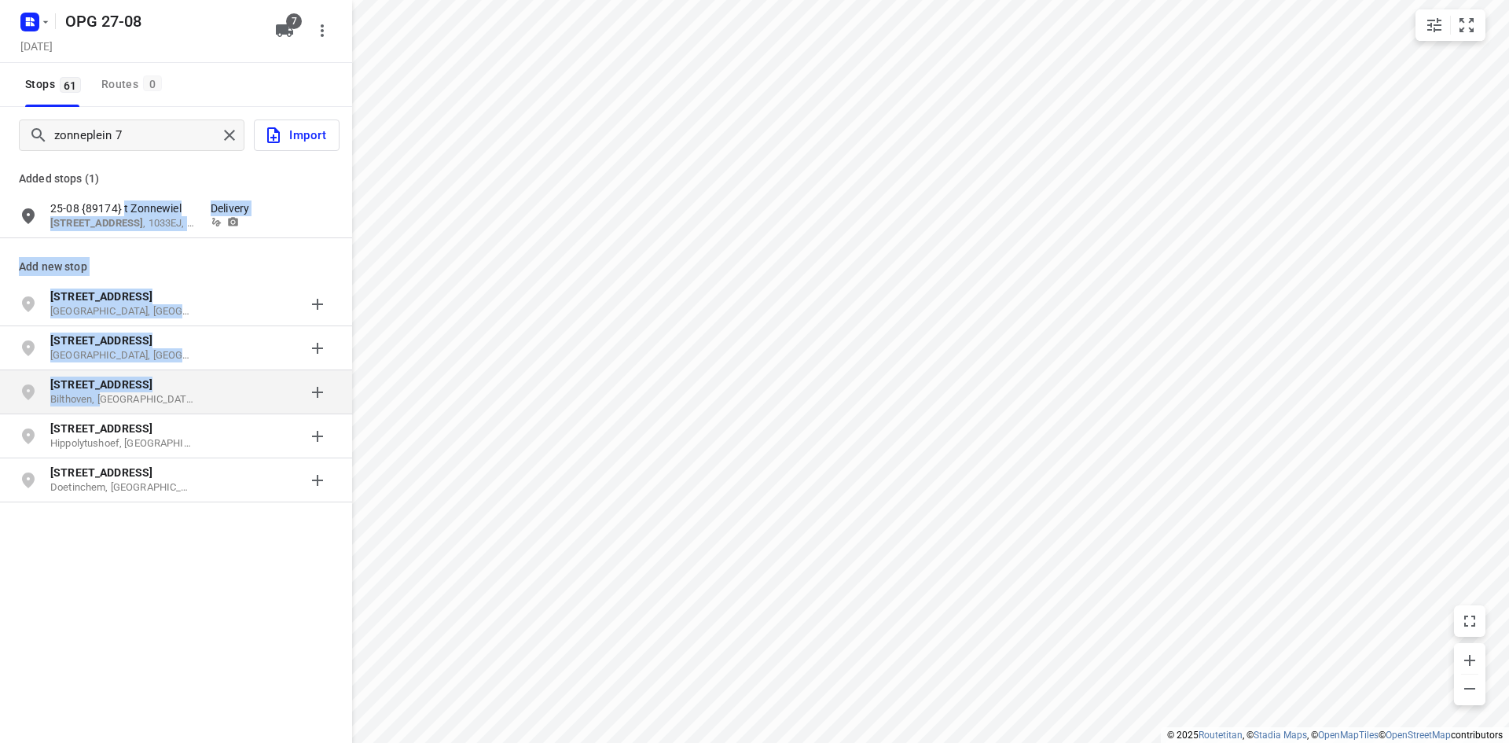
drag, startPoint x: 127, startPoint y: 211, endPoint x: 102, endPoint y: 408, distance: 198.1
click at [98, 413] on div "Added stops (1) 25-08 {89174} t Zonnewiel [STREET_ADDRESS] Delivery Add new sto…" at bounding box center [176, 327] width 352 height 354
click at [165, 309] on p "[GEOGRAPHIC_DATA], [GEOGRAPHIC_DATA]" at bounding box center [122, 311] width 145 height 15
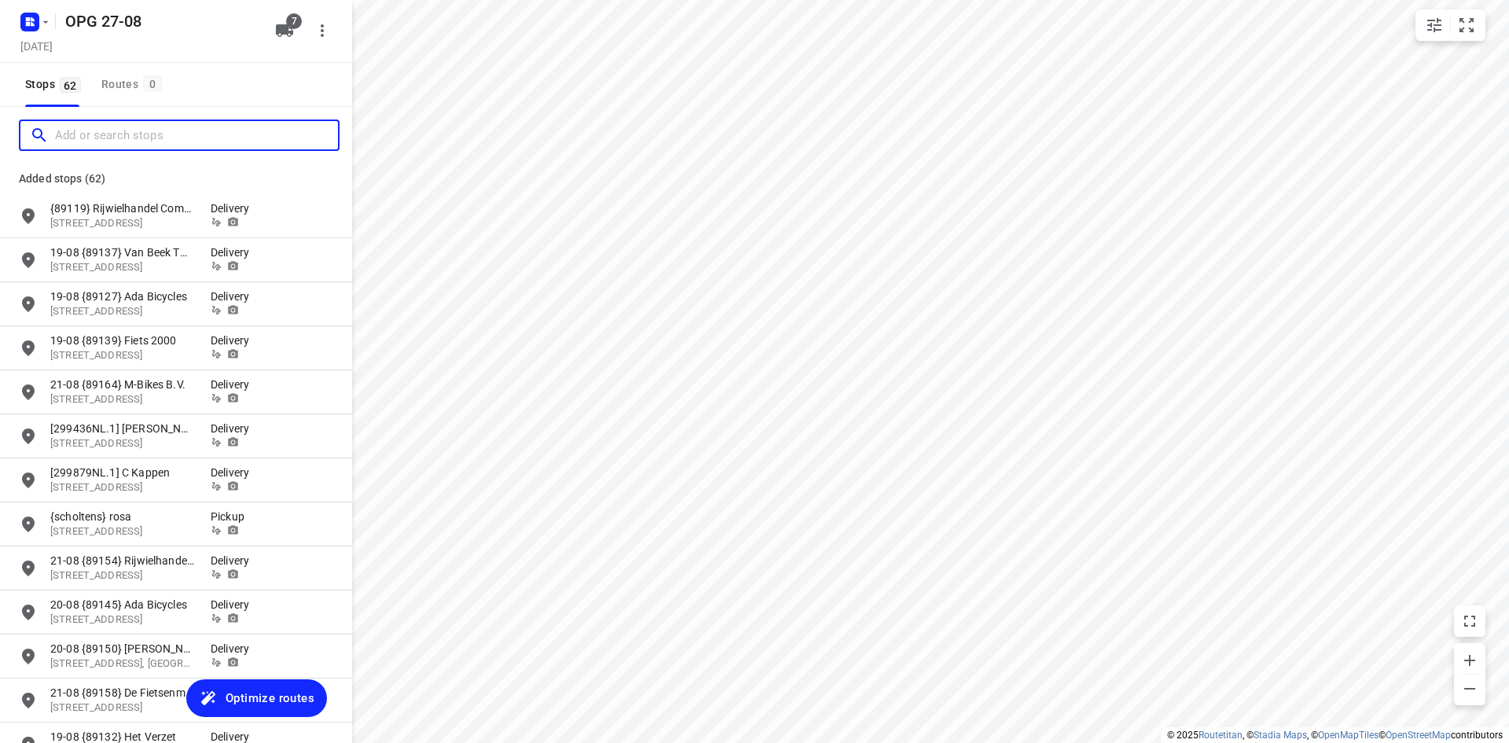
click at [152, 143] on input "Add or search stops" at bounding box center [196, 135] width 283 height 24
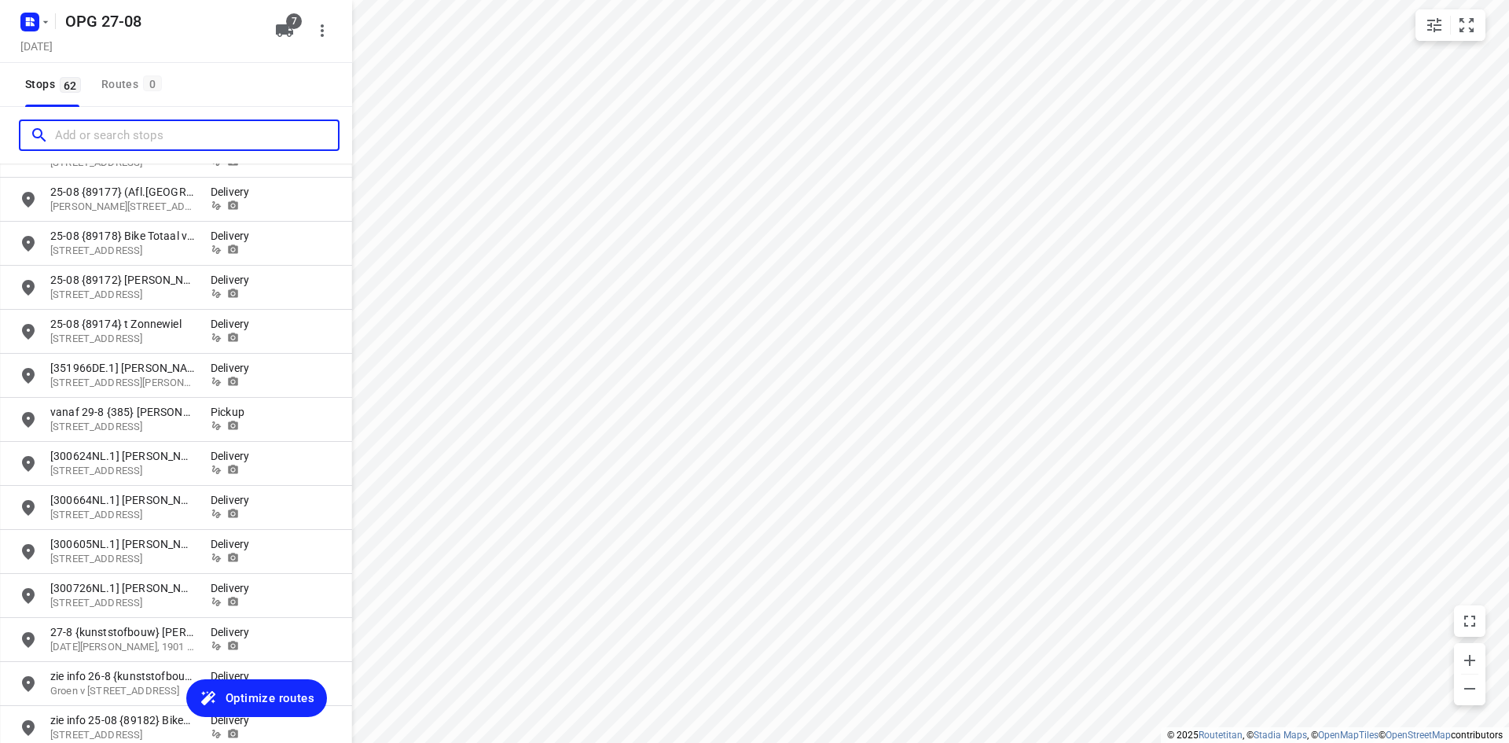
scroll to position [2252, 0]
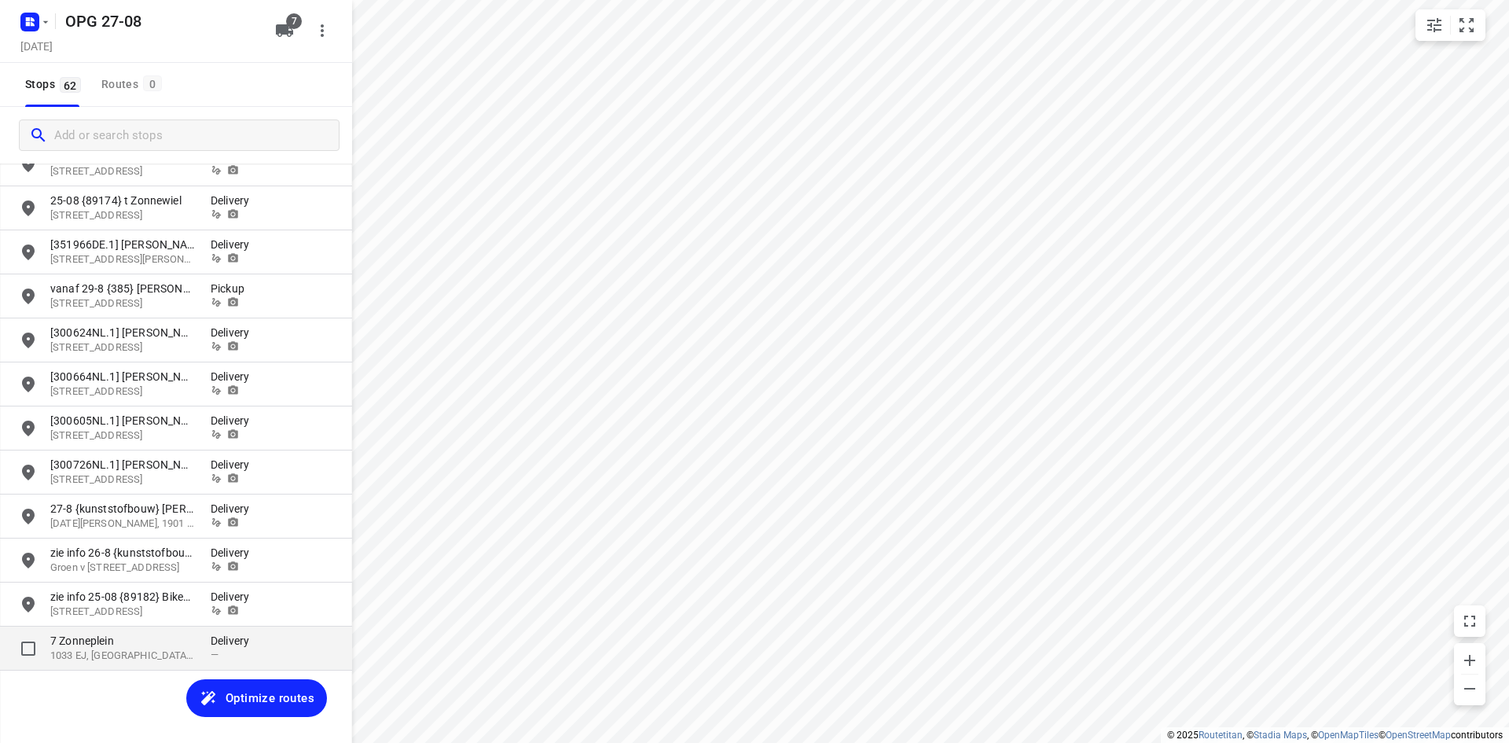
click at [132, 658] on p "1033 EJ, [GEOGRAPHIC_DATA], [GEOGRAPHIC_DATA]" at bounding box center [122, 655] width 145 height 15
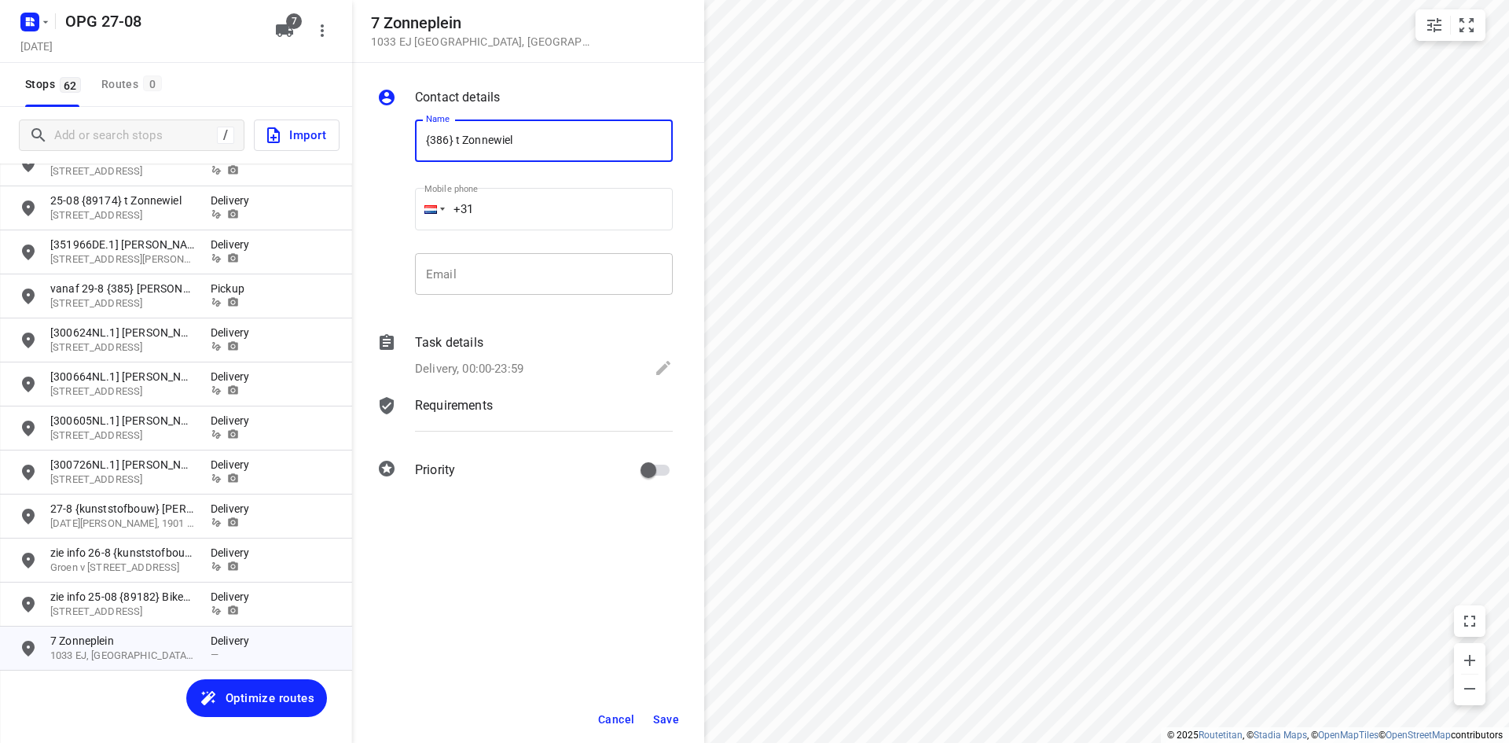
type input "{386} t Zonnewiel"
type input "[PHONE_NUMBER]"
click at [470, 370] on p "Delivery, 00:00-23:59" at bounding box center [469, 369] width 108 height 18
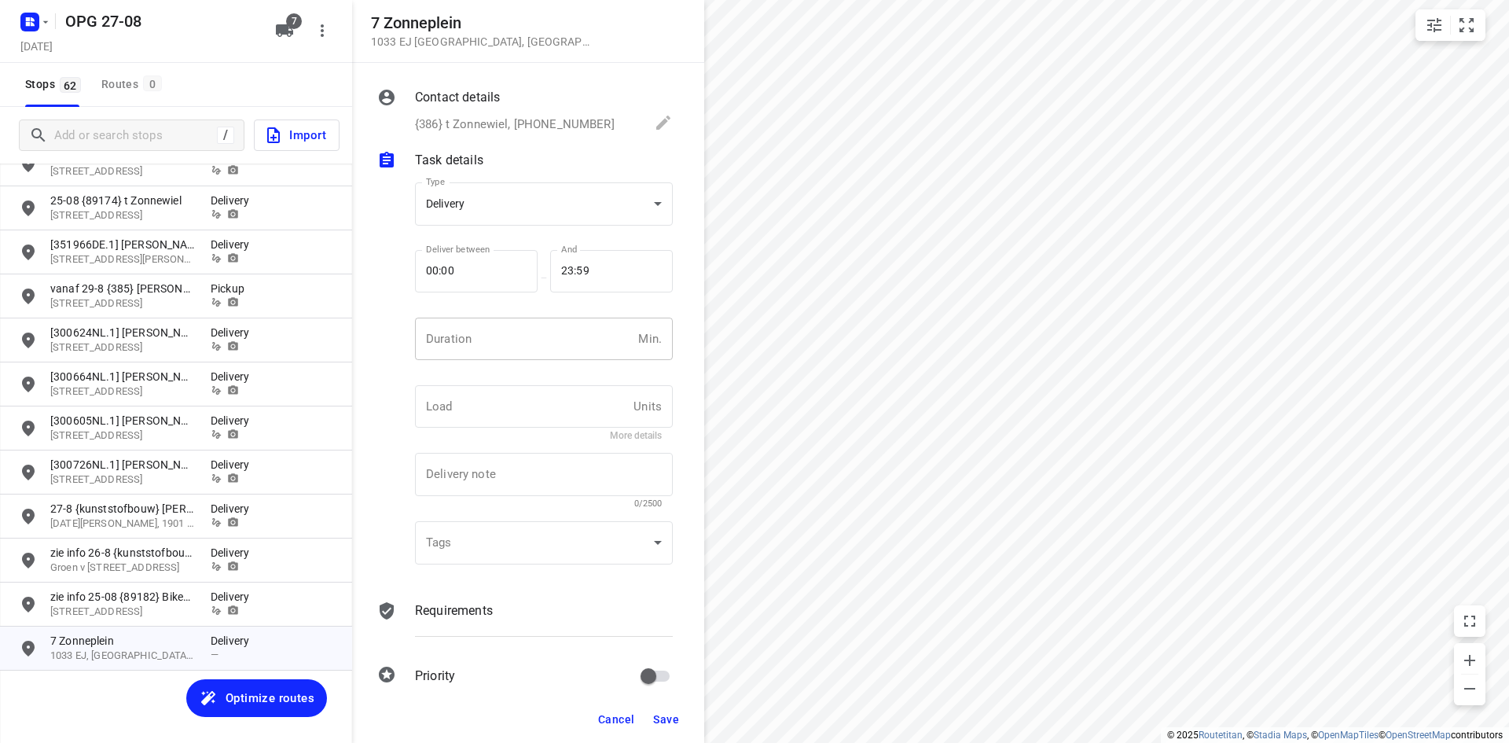
click at [490, 332] on input "number" at bounding box center [523, 338] width 217 height 42
type input "10"
type input "1"
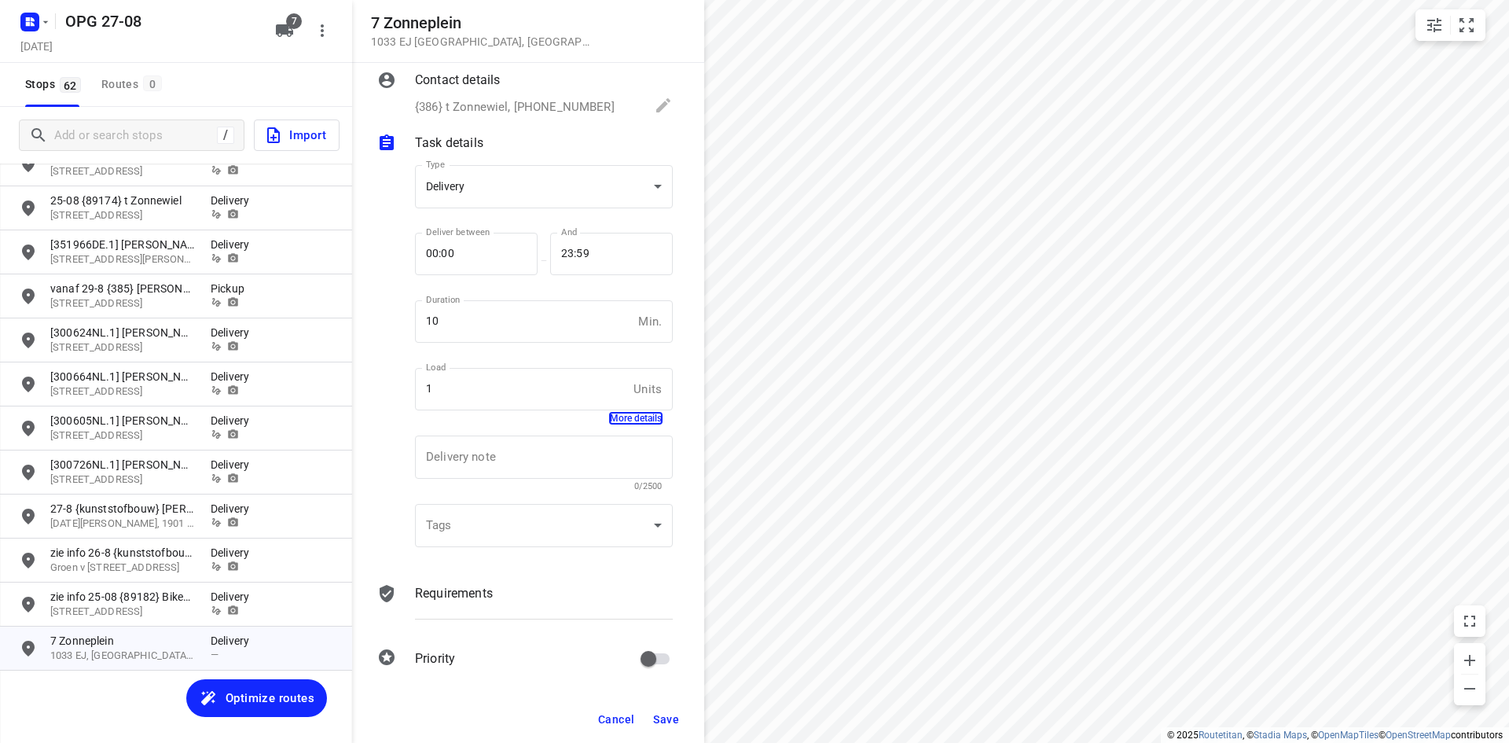
scroll to position [20, 0]
click at [522, 151] on div "Task details" at bounding box center [544, 141] width 264 height 28
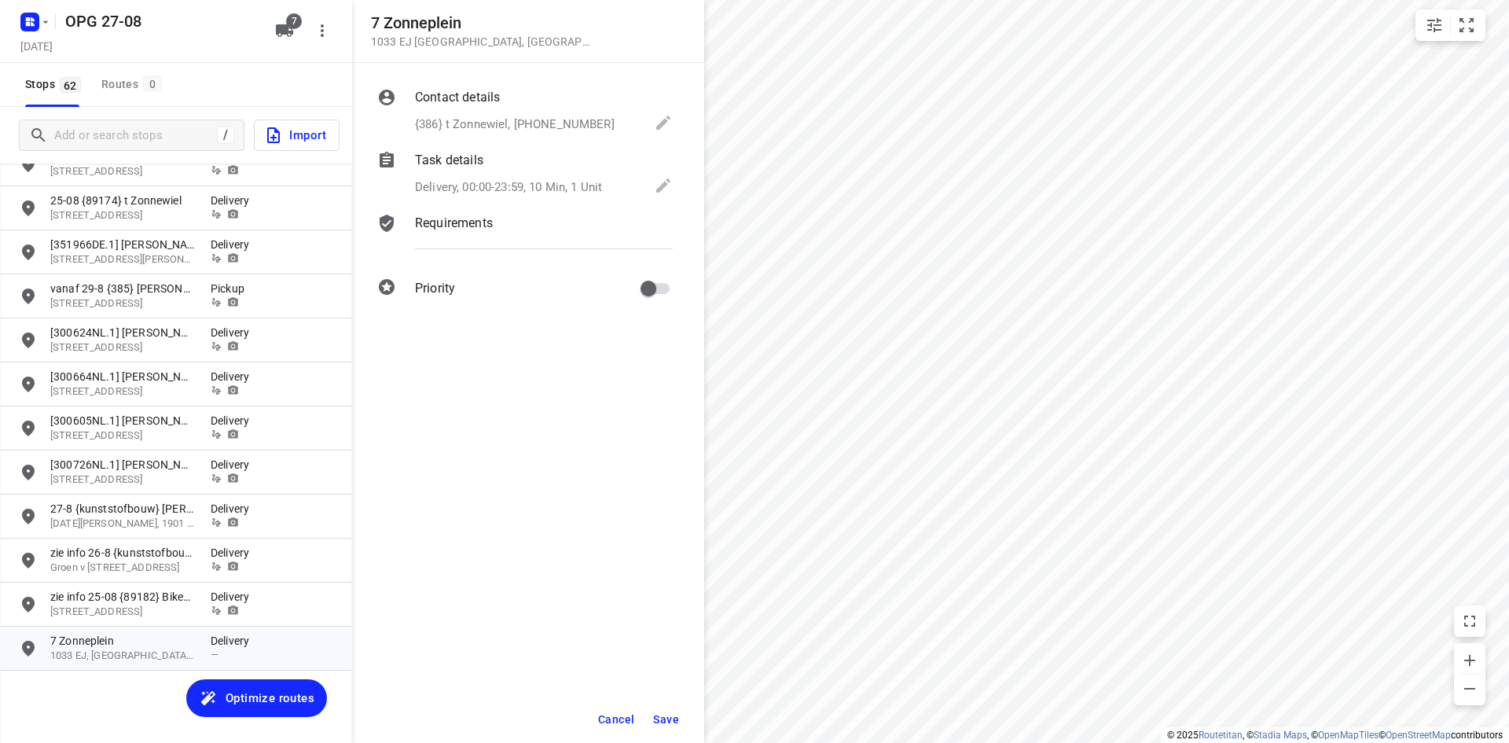
scroll to position [0, 0]
click at [517, 177] on div "Delivery, 00:00-23:59, 10 Min, 1 Unit" at bounding box center [544, 187] width 258 height 22
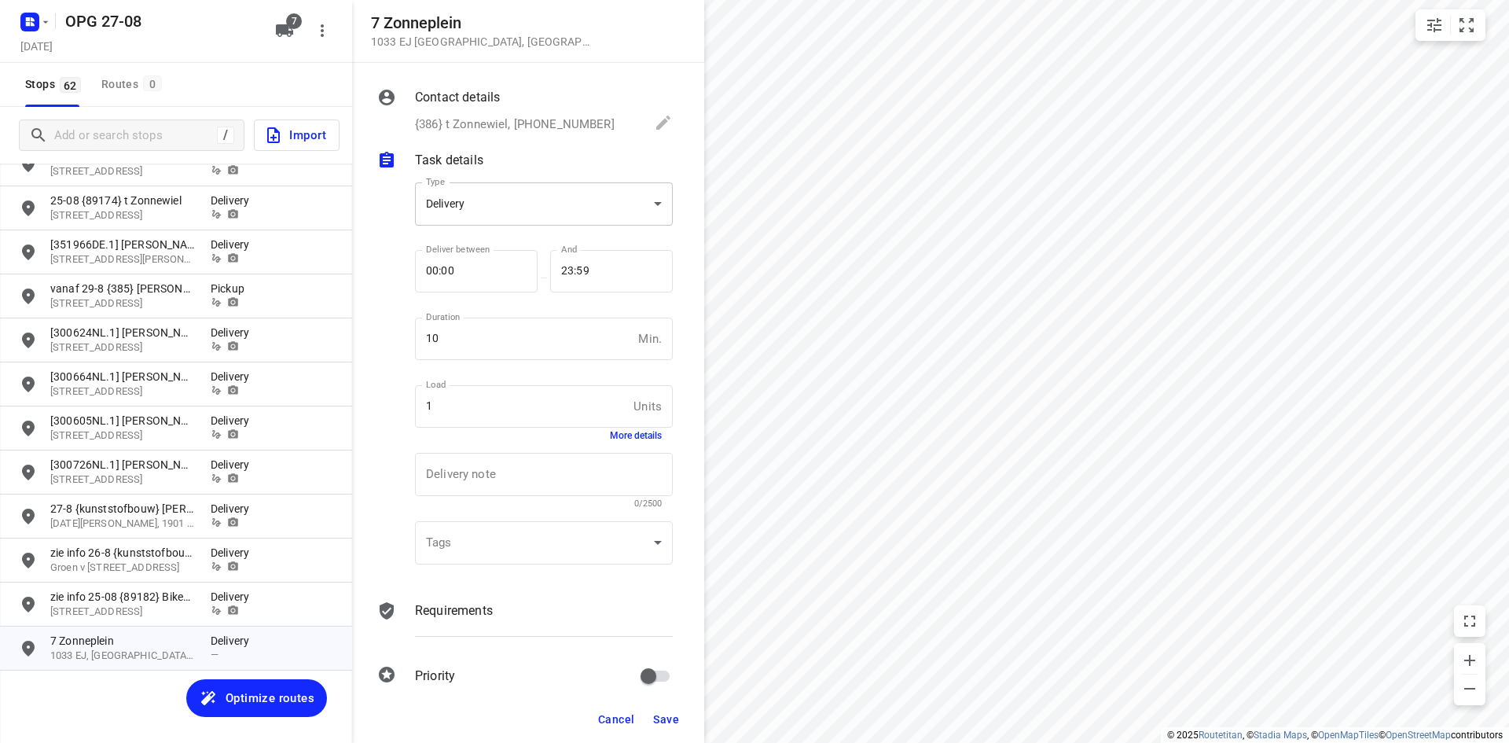
click at [508, 204] on body "i © 2025 Routetitan , © Stadia Maps , © OpenMapTiles © OpenStreetMap contributo…" at bounding box center [754, 371] width 1509 height 743
click at [512, 236] on div "Pickup" at bounding box center [537, 231] width 221 height 19
type input "pickup"
drag, startPoint x: 497, startPoint y: 630, endPoint x: 493, endPoint y: 621, distance: 10.2
click at [497, 629] on div "Requirements" at bounding box center [544, 624] width 264 height 53
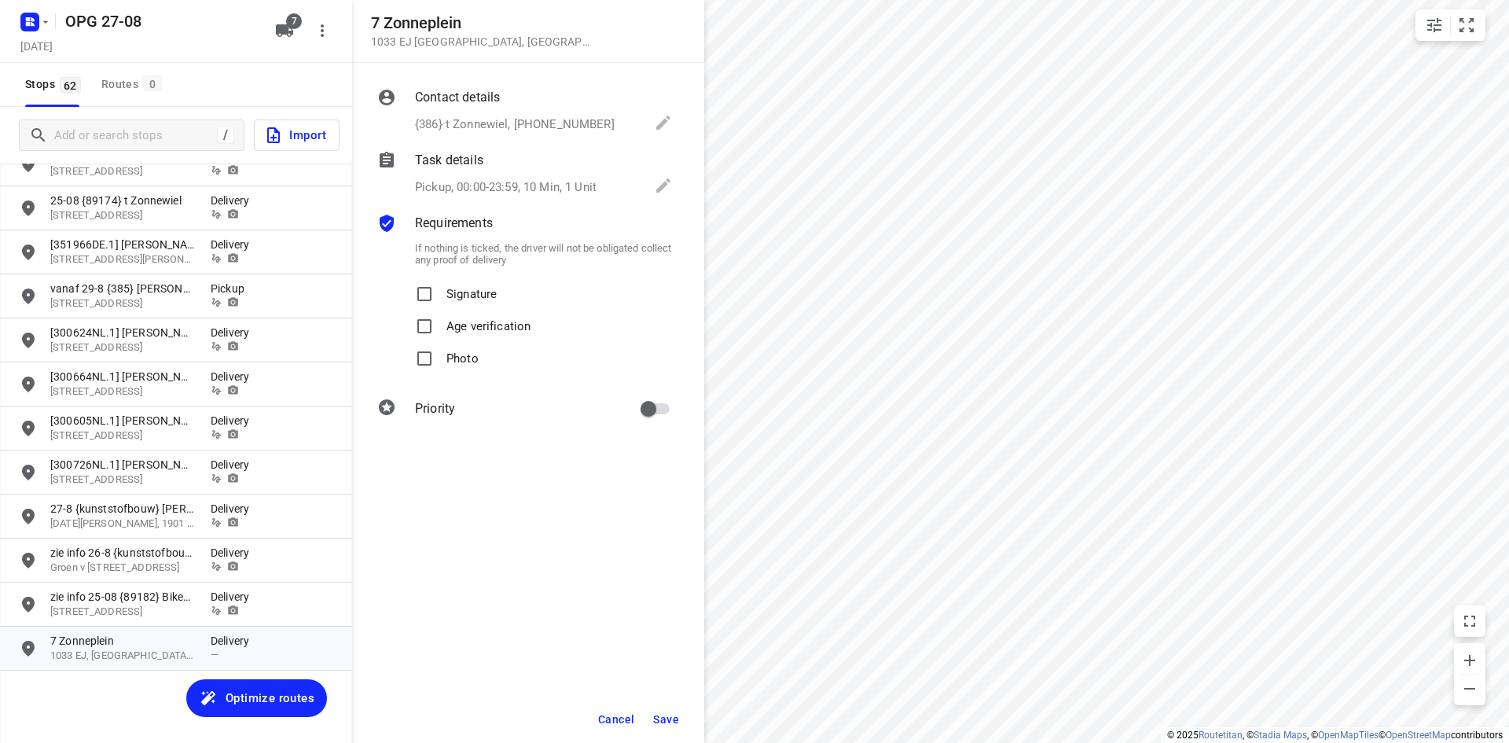
click at [460, 305] on span "Signature" at bounding box center [471, 294] width 50 height 32
click at [440, 305] on input "Signature" at bounding box center [424, 293] width 31 height 31
checkbox input "true"
click at [453, 357] on p "Photo" at bounding box center [462, 354] width 32 height 23
click at [440, 357] on input "Photo" at bounding box center [424, 358] width 31 height 31
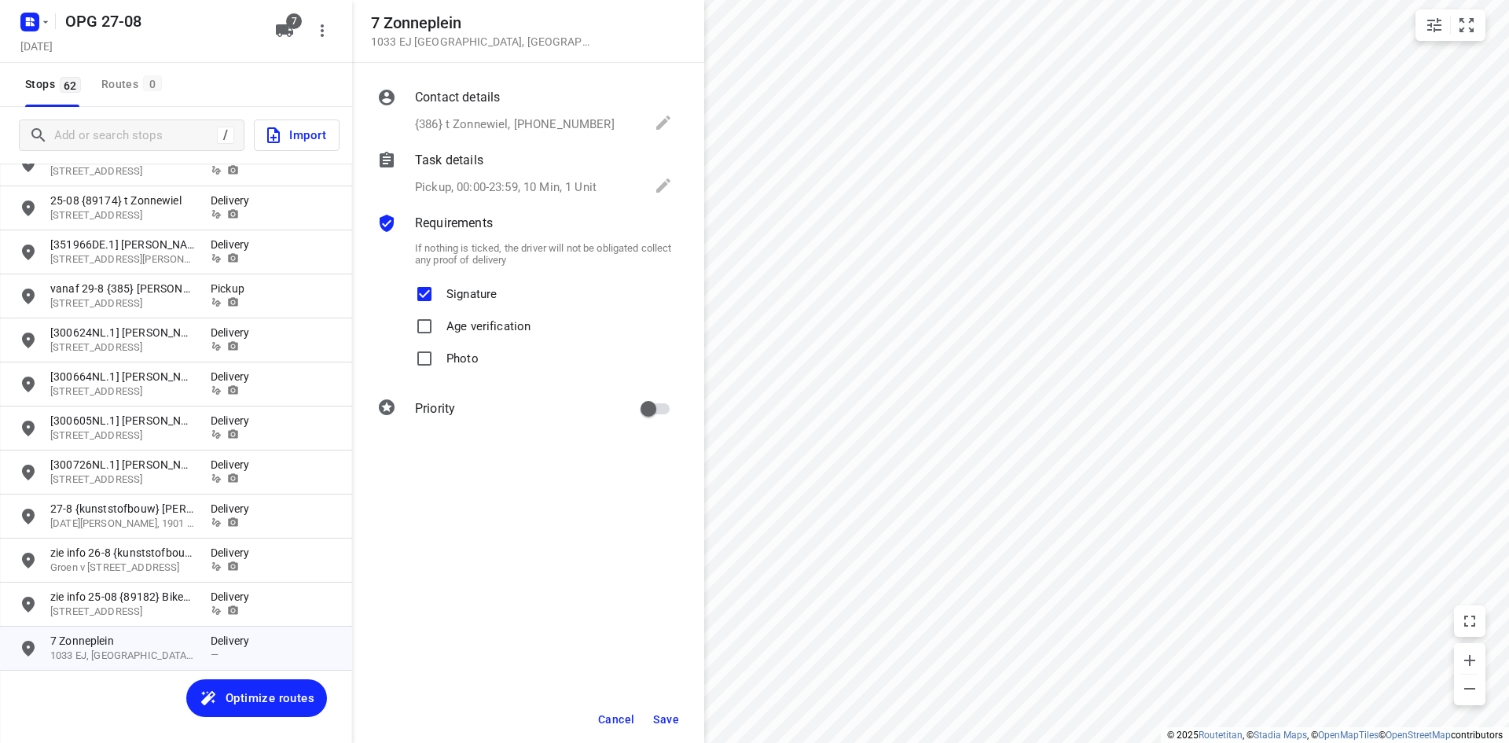
checkbox input "true"
click at [657, 405] on input "primary checkbox" at bounding box center [649, 409] width 90 height 30
checkbox input "true"
click at [672, 709] on button "Save" at bounding box center [666, 719] width 39 height 28
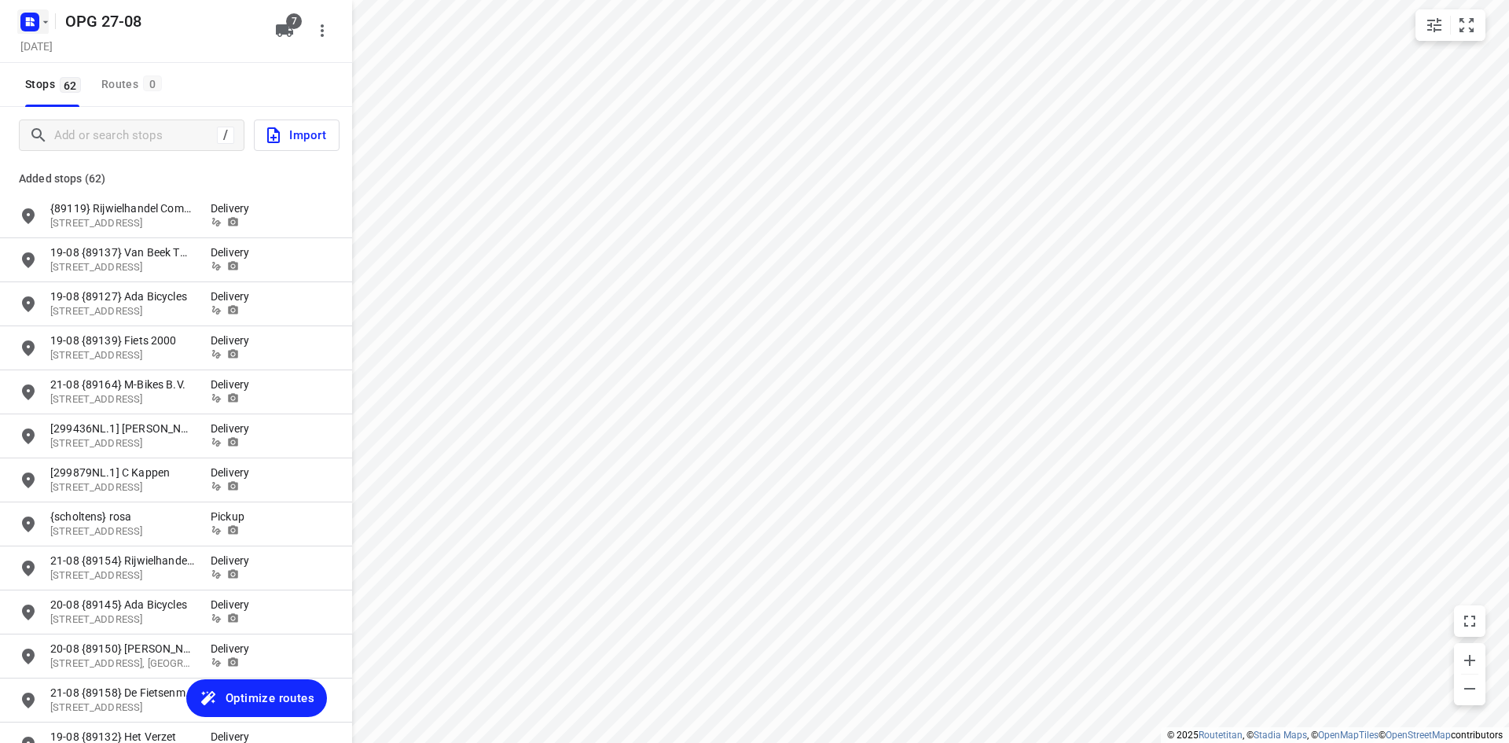
click at [35, 32] on icon "button" at bounding box center [29, 21] width 25 height 25
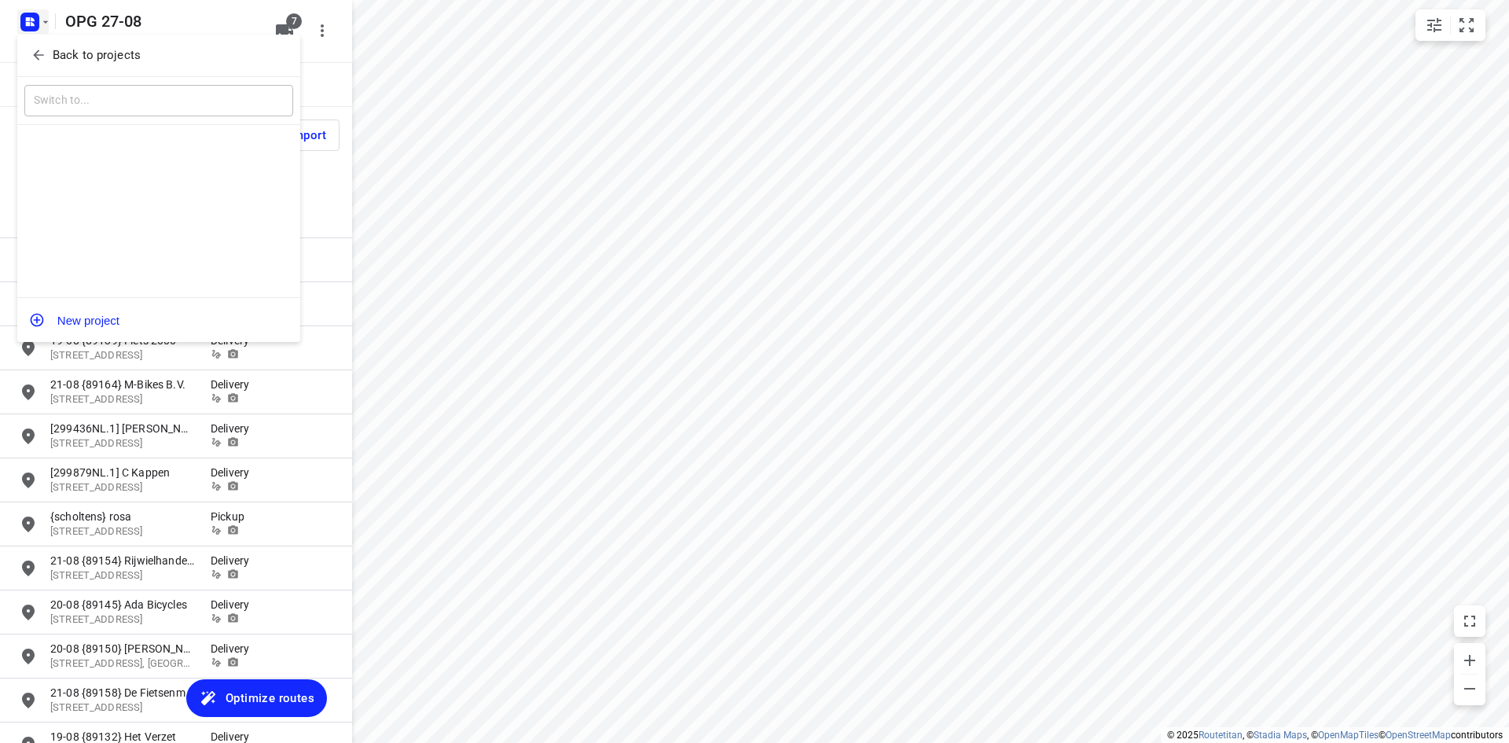
click at [41, 50] on icon "button" at bounding box center [39, 55] width 16 height 16
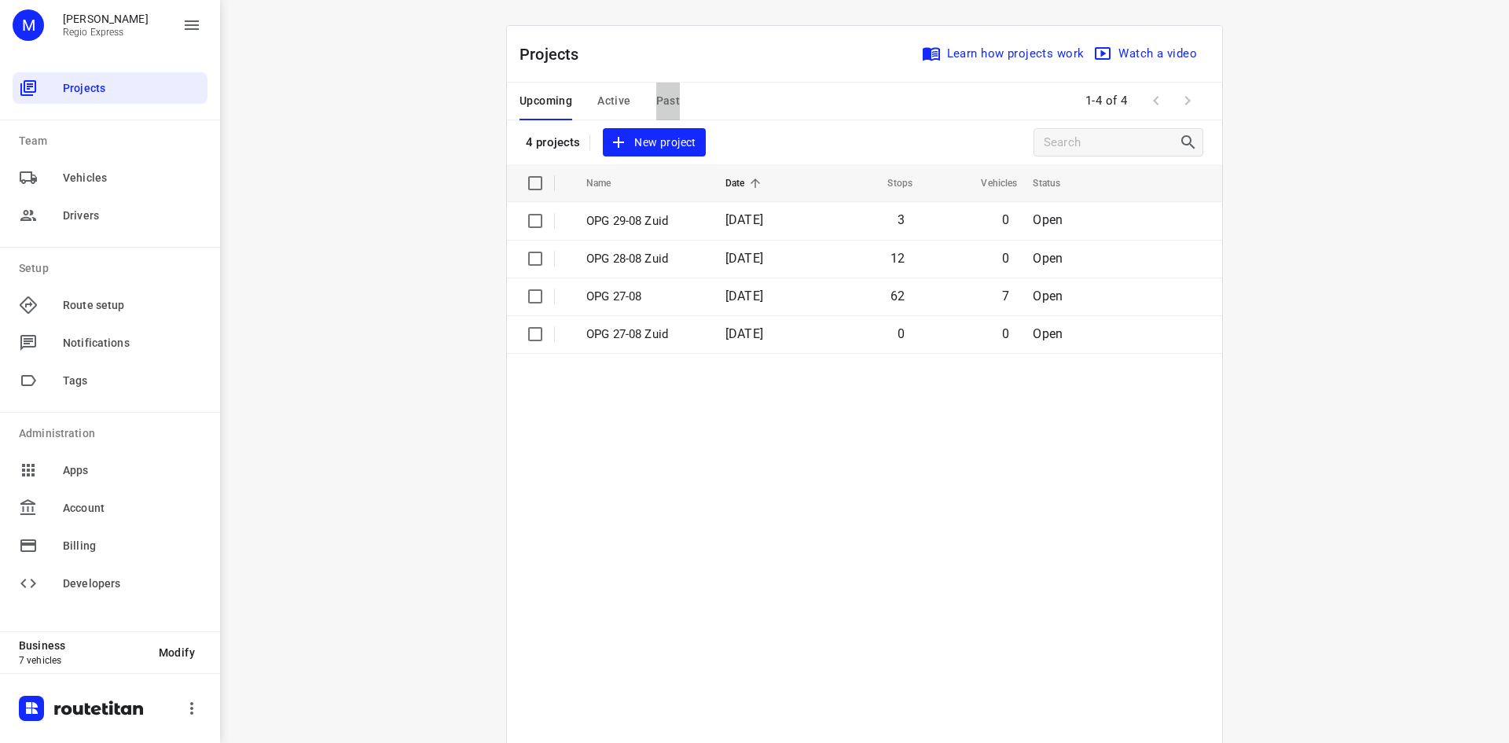
click at [656, 90] on button "Past" at bounding box center [668, 102] width 24 height 38
